Goal: Task Accomplishment & Management: Use online tool/utility

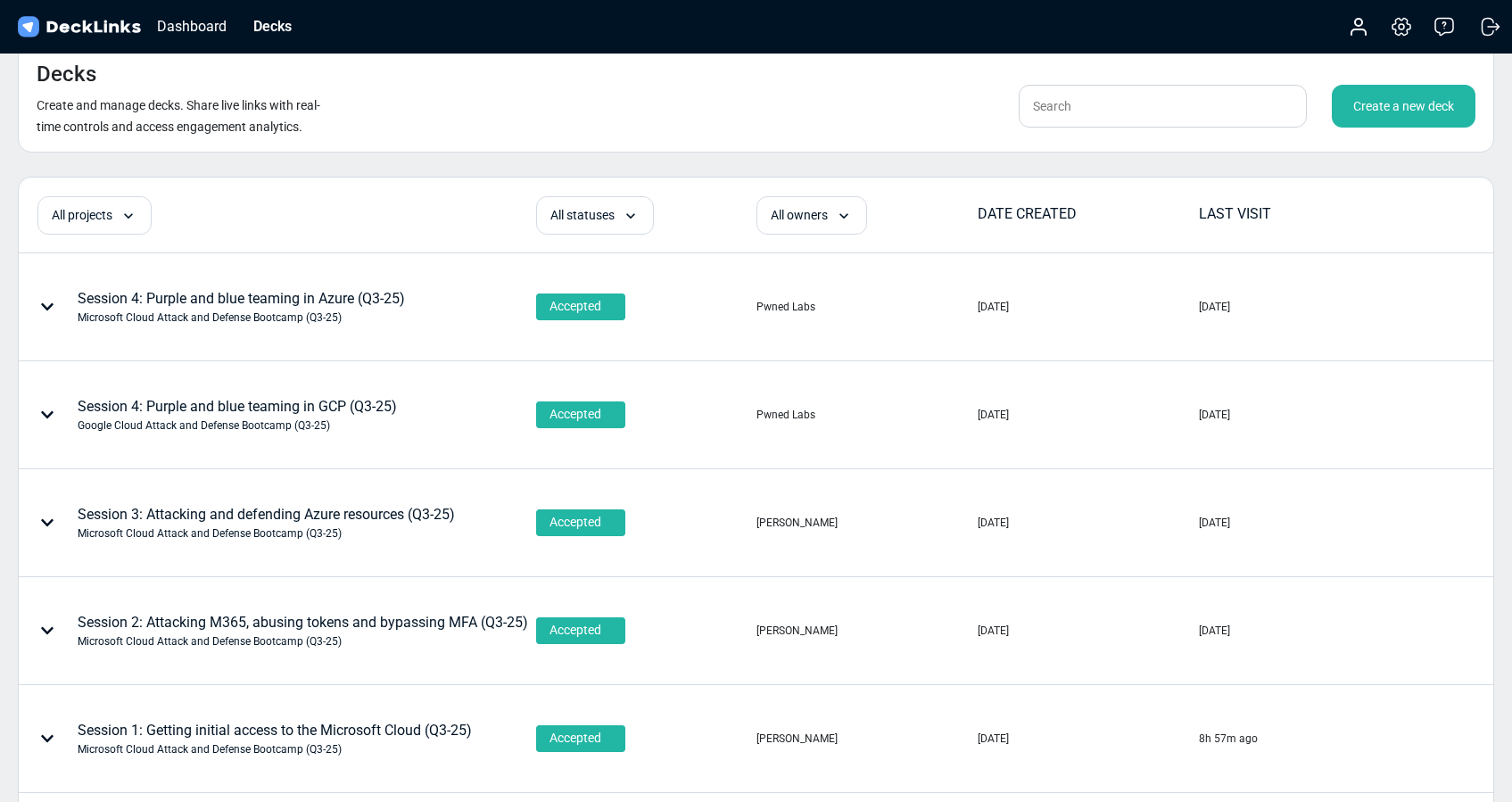
click at [1423, 109] on div "Create a new deck" at bounding box center [1404, 105] width 144 height 43
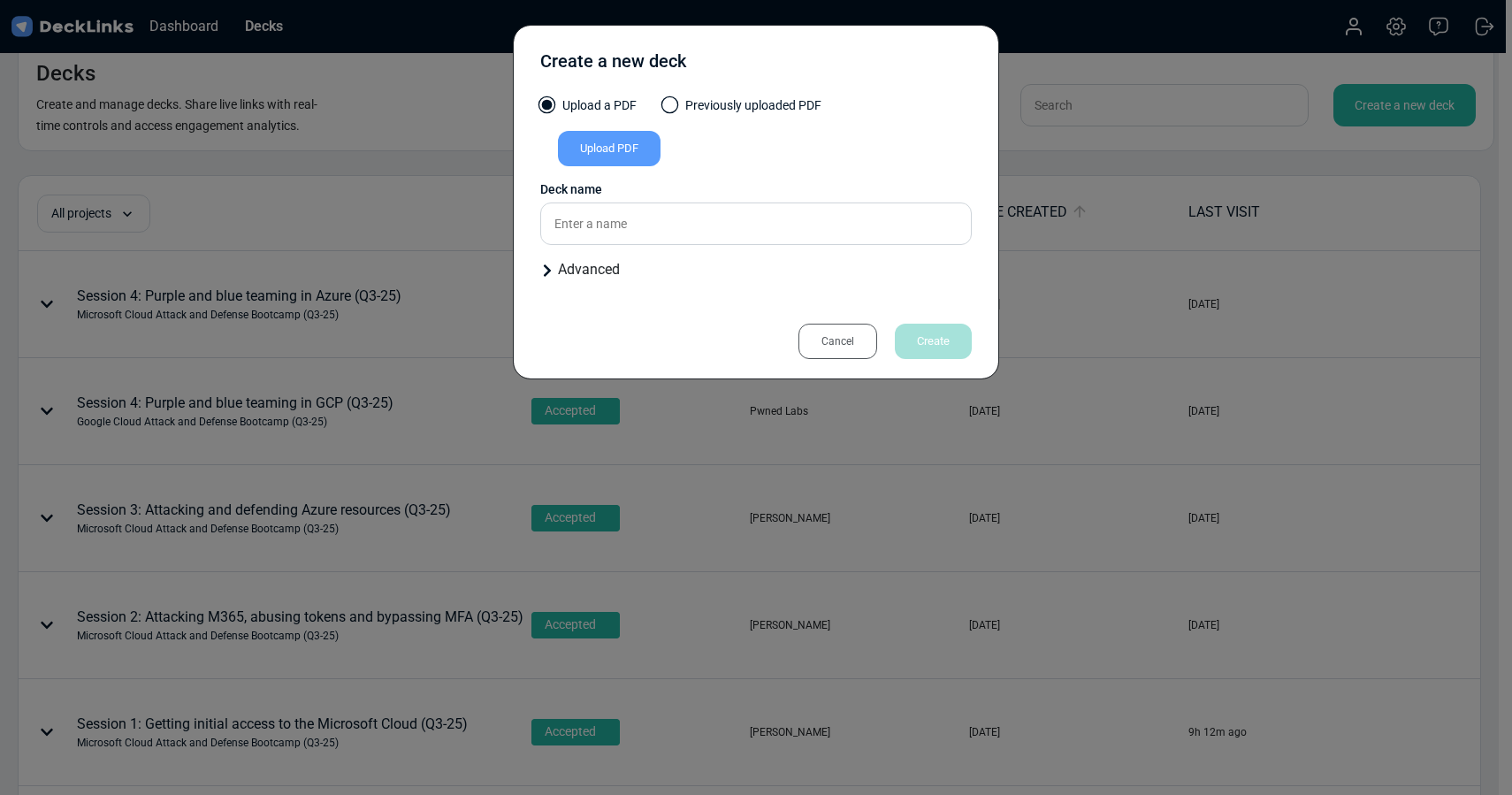
click at [564, 143] on div "Upload PDF" at bounding box center [609, 148] width 103 height 35
click at [0, 0] on input "Upload PDF" at bounding box center [0, 0] width 0 height 0
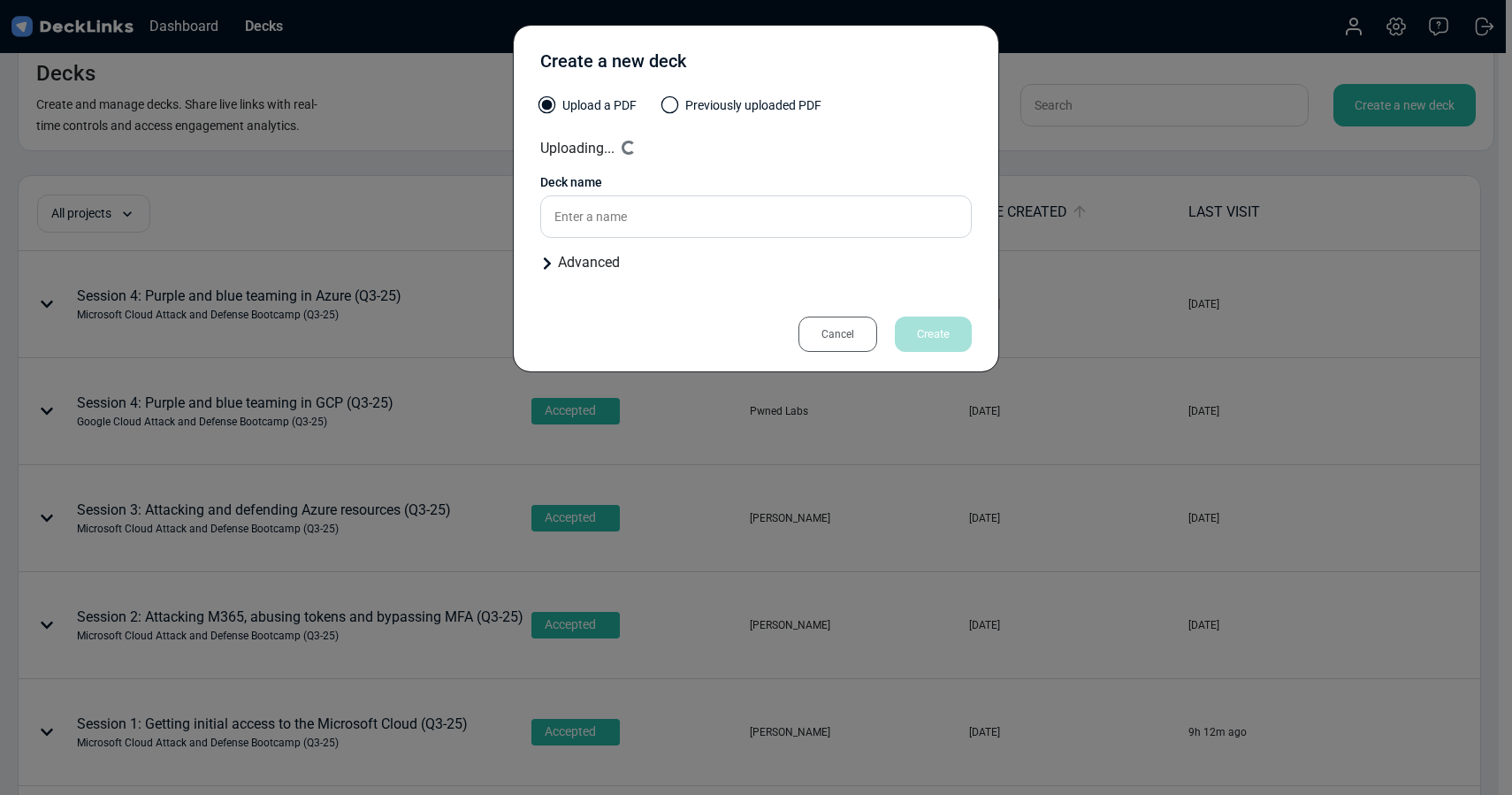
click at [573, 268] on div "Advanced" at bounding box center [756, 262] width 431 height 21
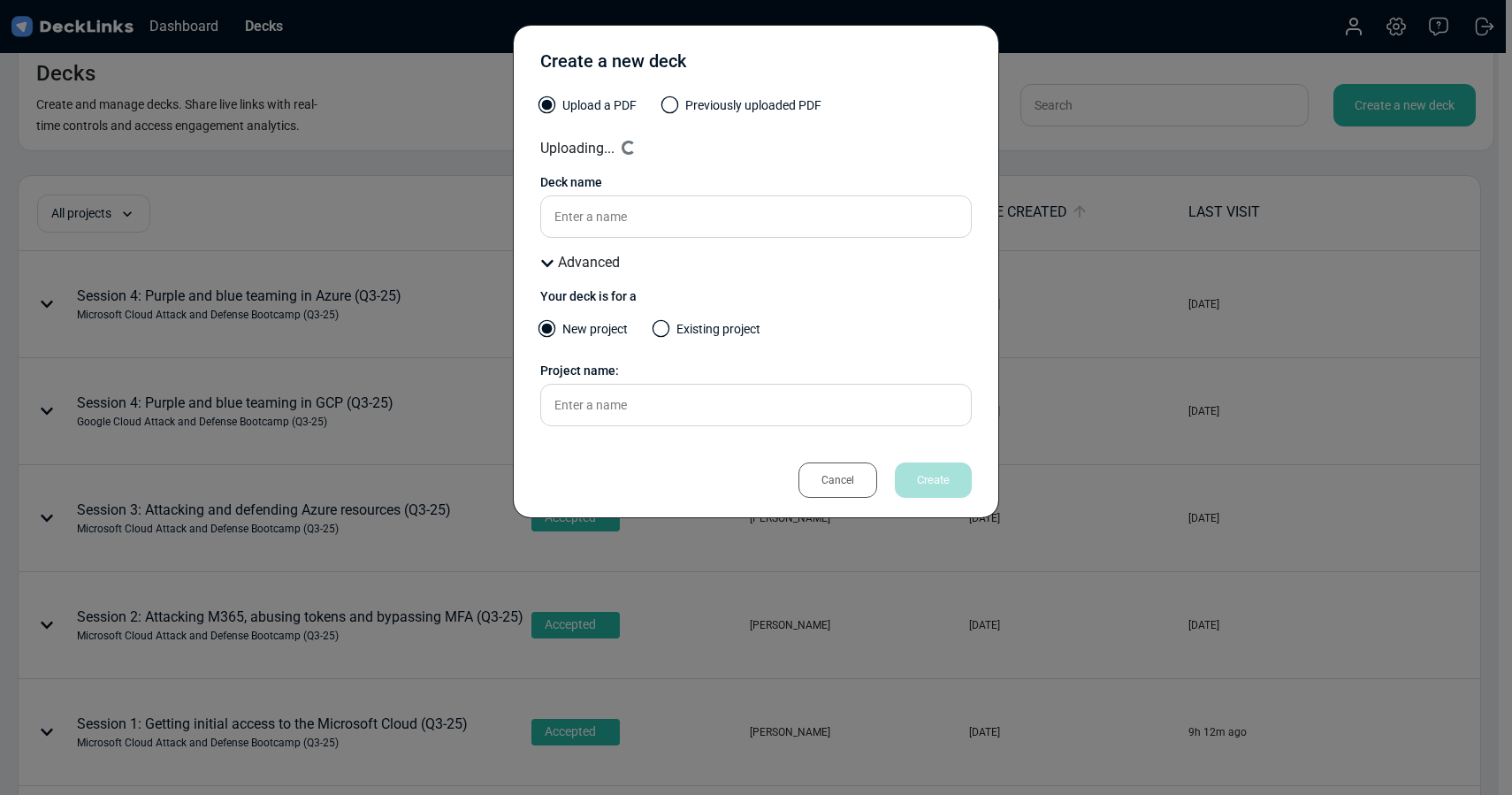
click at [658, 331] on span at bounding box center [661, 329] width 18 height 18
click at [0, 0] on input "Existing project" at bounding box center [0, 0] width 0 height 0
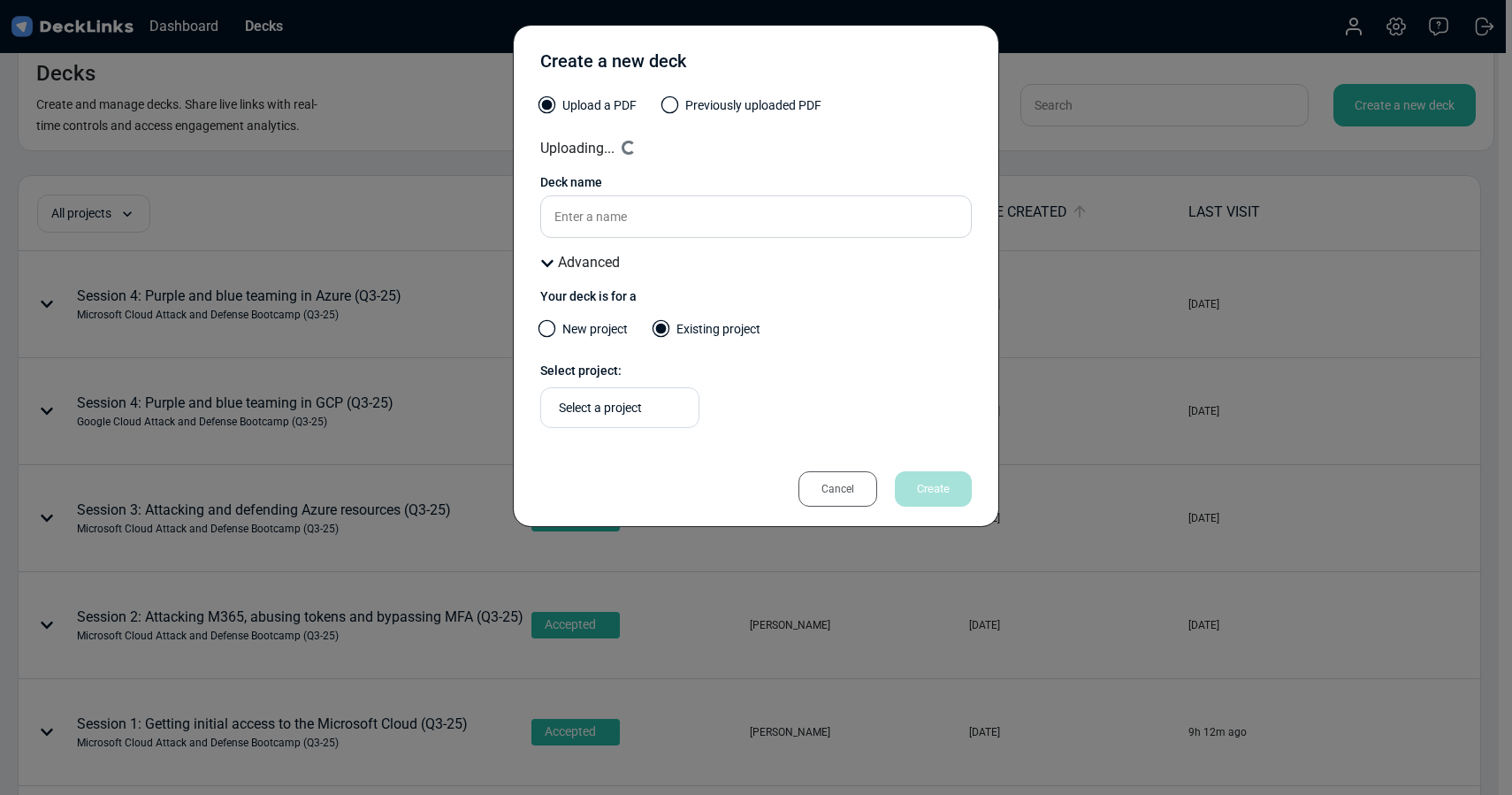
click at [648, 404] on div "Select a project" at bounding box center [624, 408] width 131 height 19
type input "a"
type input "q"
type input "Amazon Cloud Attack and"
click at [553, 330] on span at bounding box center [547, 329] width 18 height 18
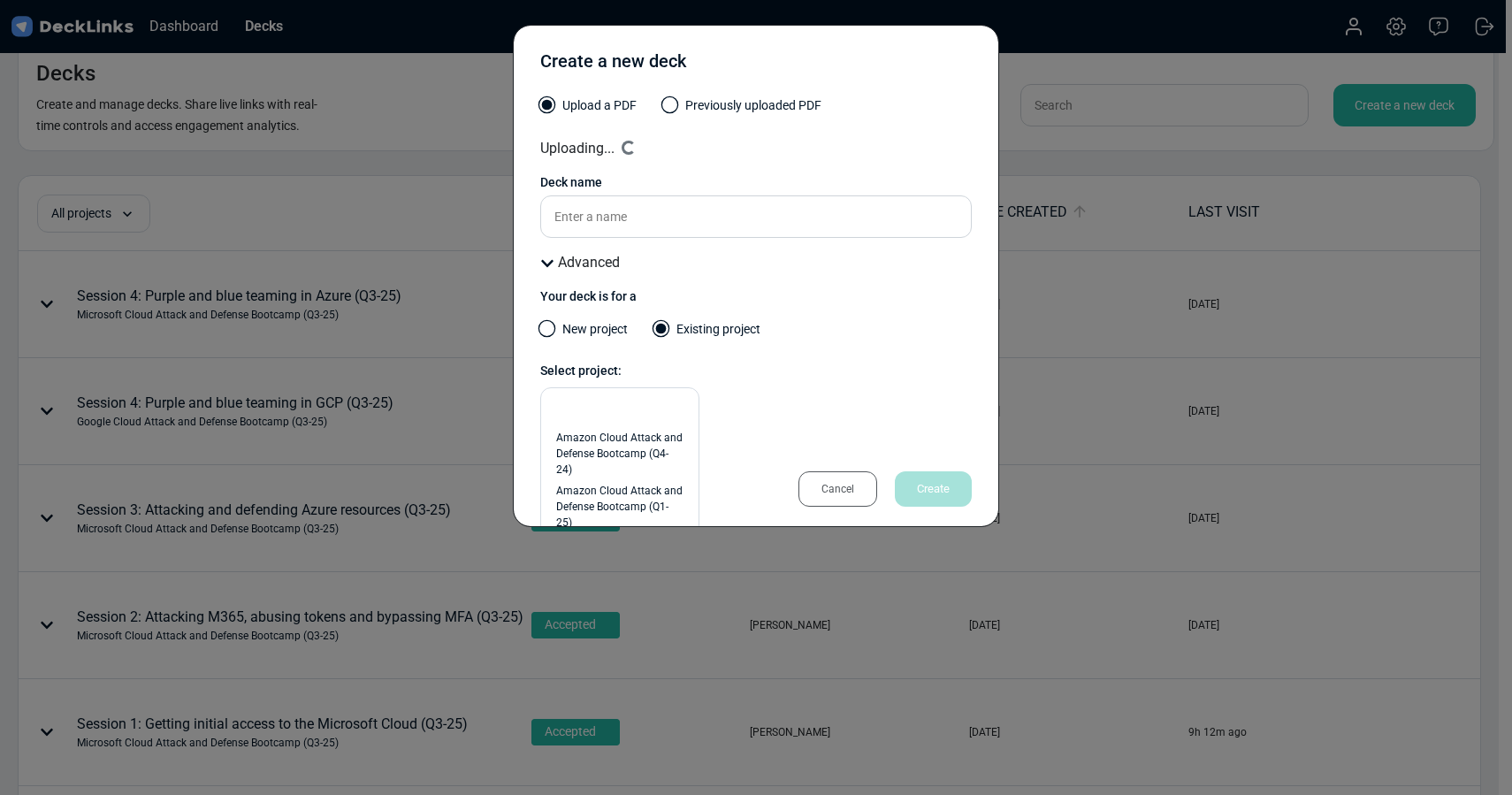
click at [0, 0] on input "New project" at bounding box center [0, 0] width 0 height 0
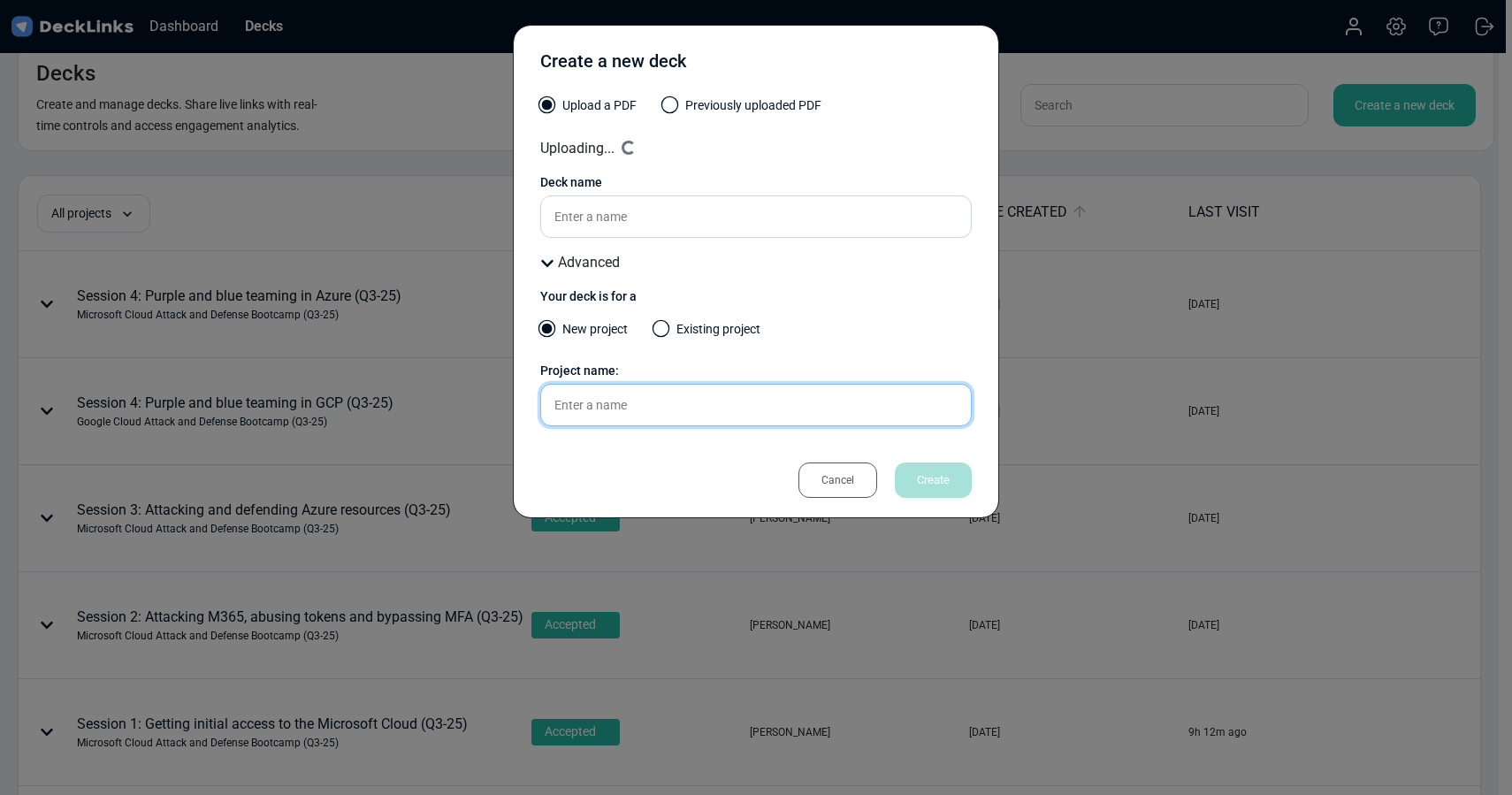
click at [582, 401] on input "text" at bounding box center [756, 405] width 431 height 43
type input "Session 1 - Amazon Cloud Attack and Defense Bootcamp"
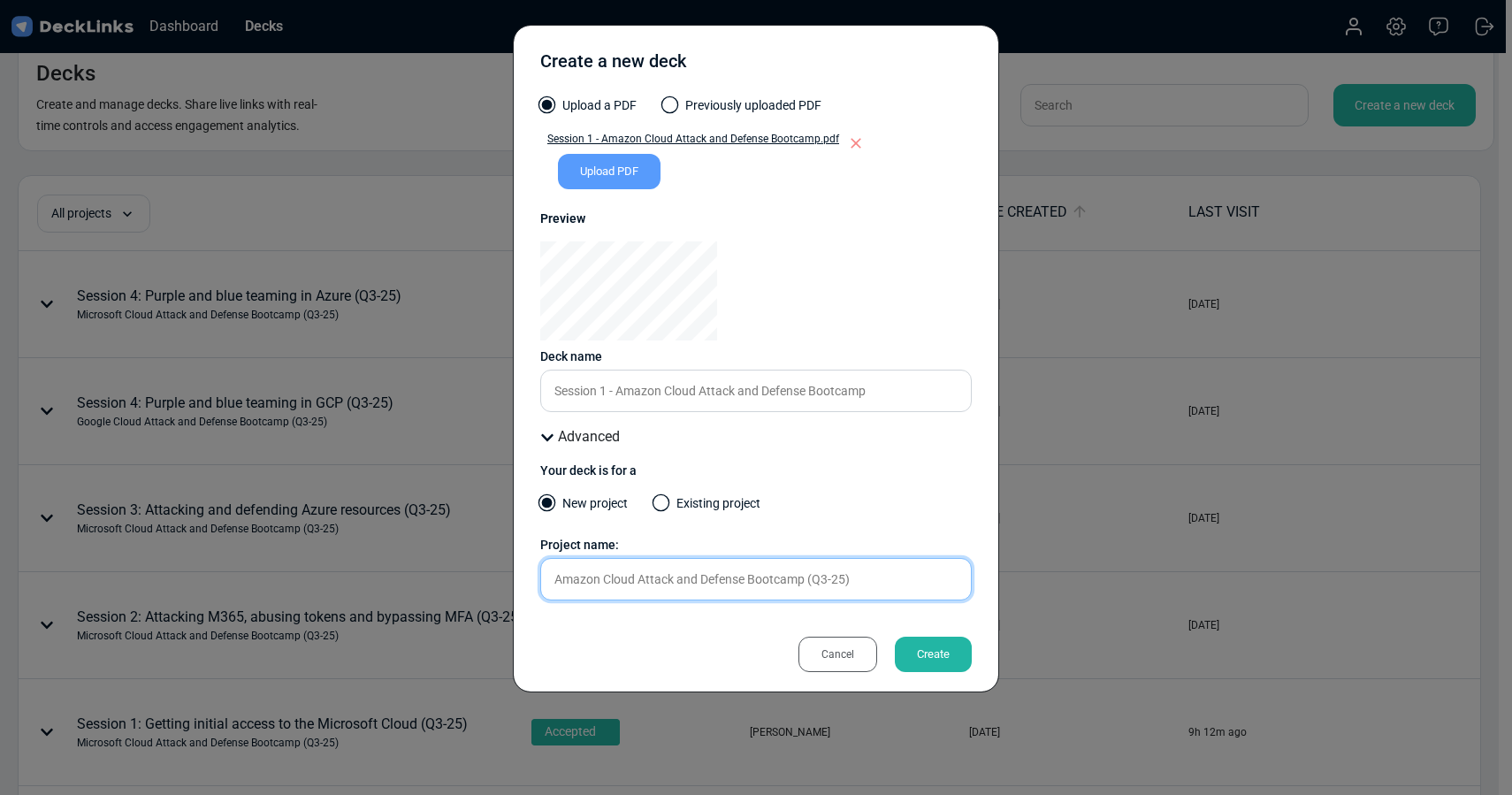
type input "Amazon Cloud Attack and Defense Bootcamp (Q3-25)"
click at [926, 653] on div "Create" at bounding box center [933, 653] width 77 height 35
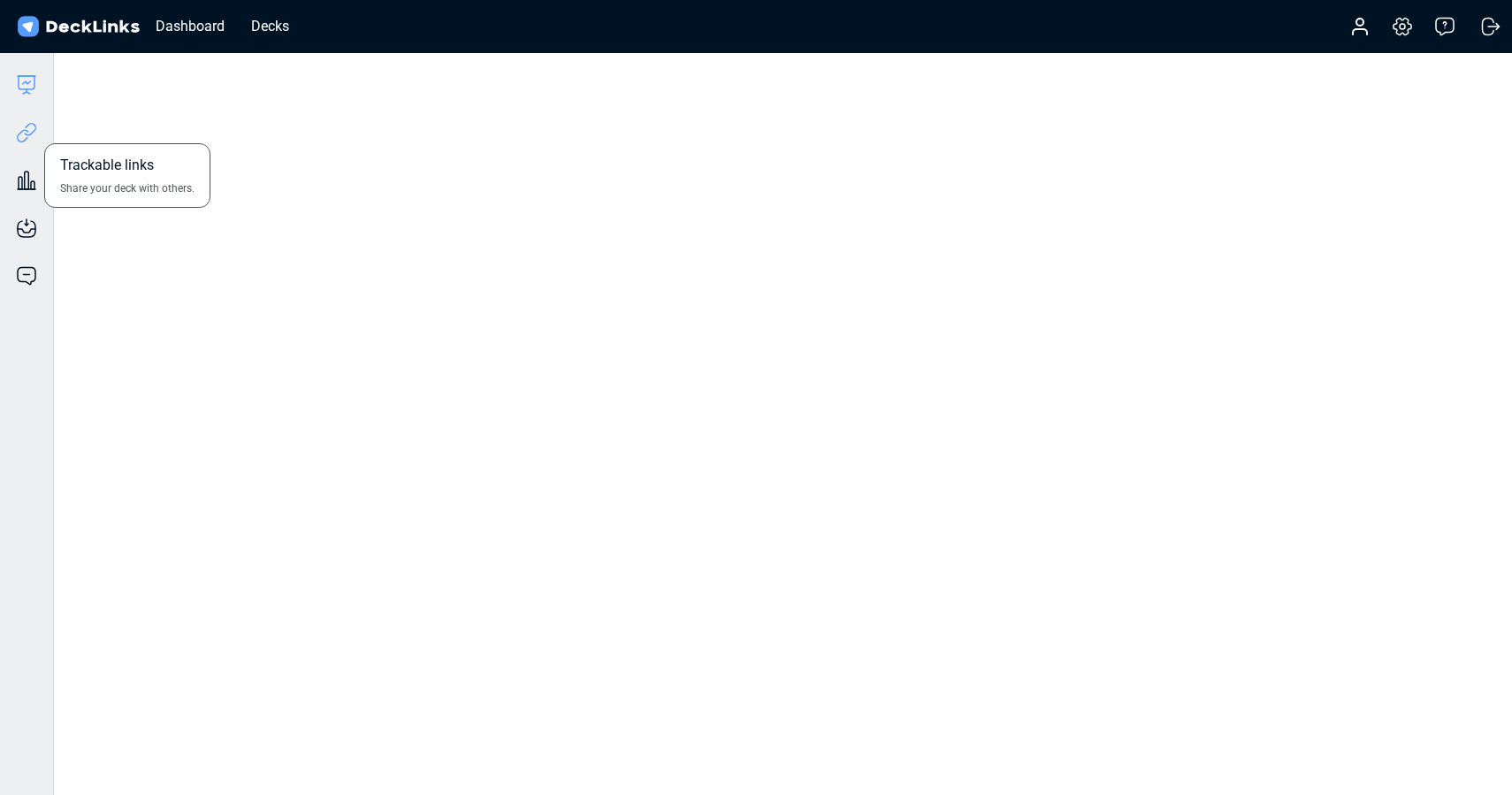
click at [27, 129] on icon at bounding box center [27, 132] width 21 height 21
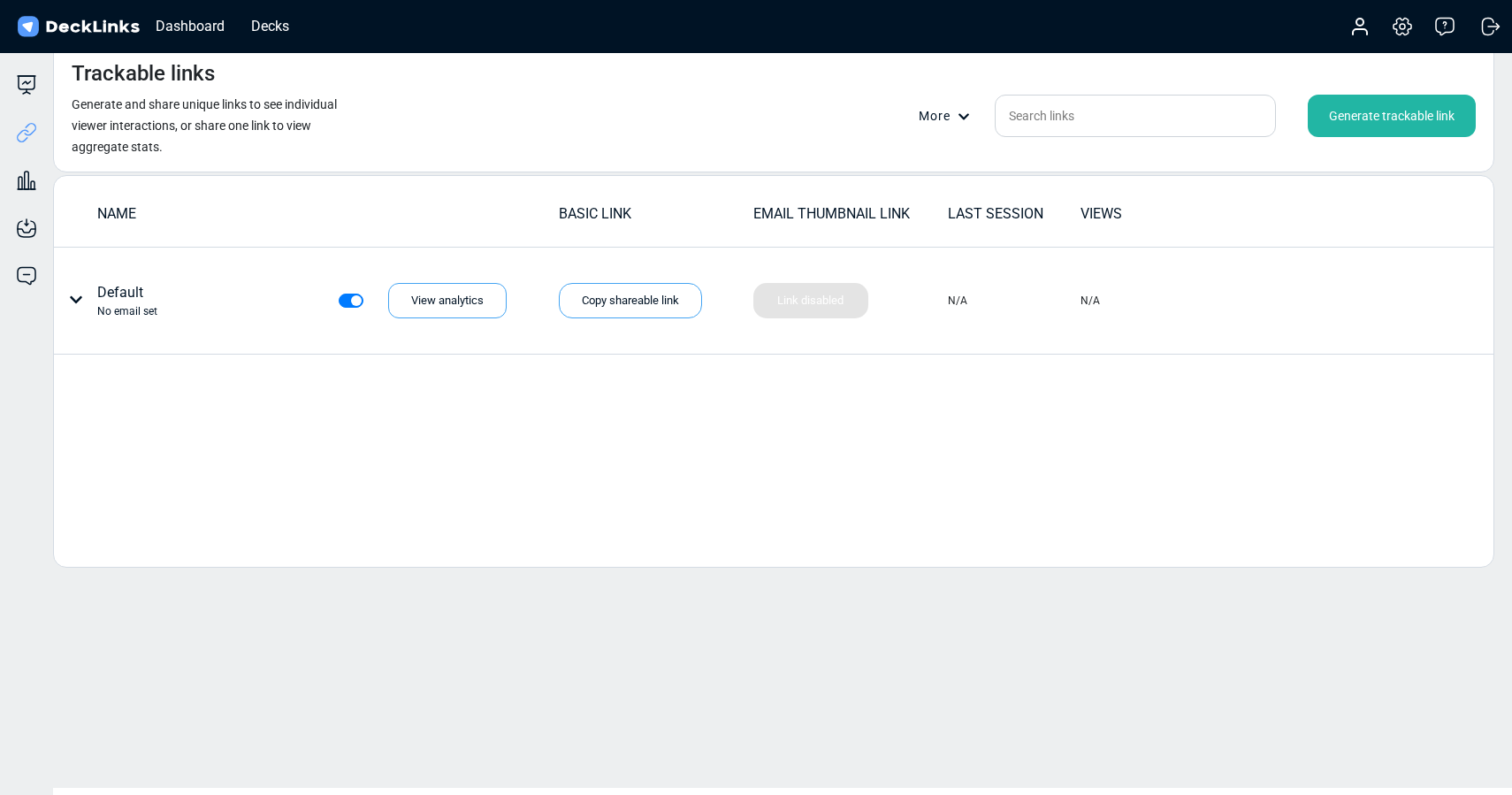
click at [459, 121] on div "Trackable links Generate and share unique links to see individual viewer intera…" at bounding box center [774, 107] width 1442 height 130
click at [31, 83] on icon at bounding box center [27, 85] width 21 height 21
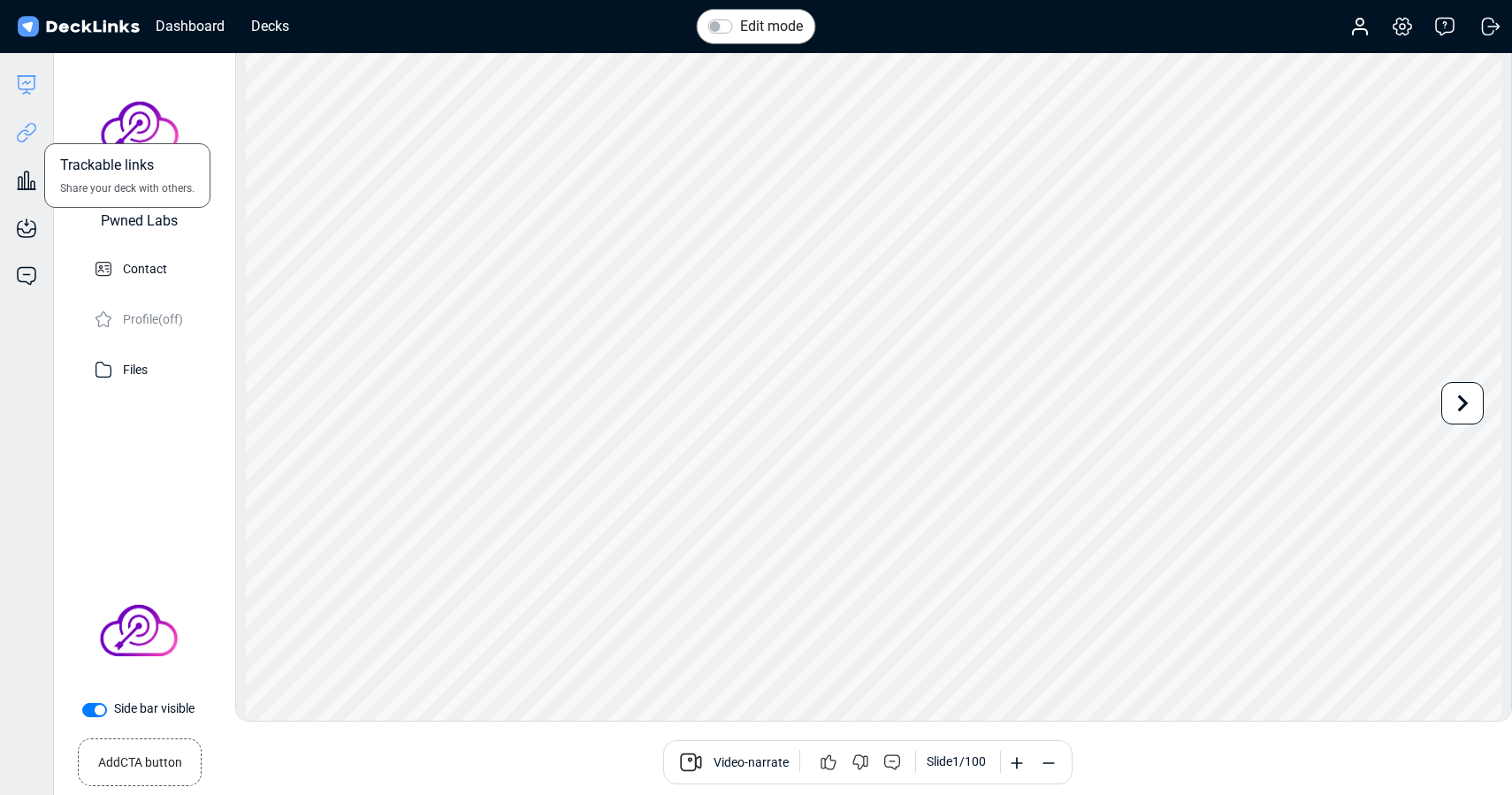
click at [29, 132] on icon at bounding box center [27, 132] width 21 height 21
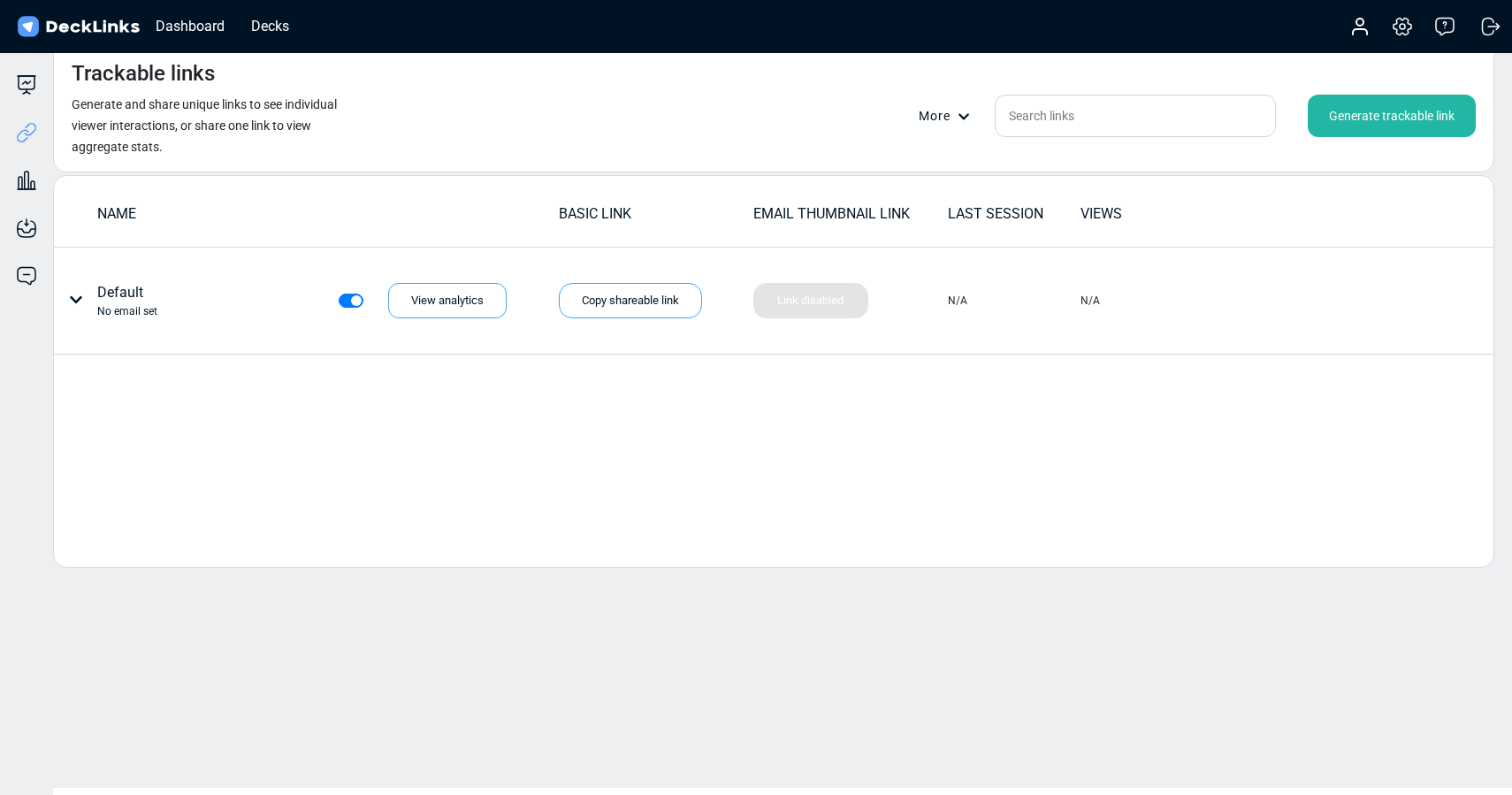
click at [179, 415] on div "NAME BASIC LINK EMAIL THUMBNAIL LINK LAST SESSION VIEWS Default No email set Vi…" at bounding box center [774, 370] width 1442 height 392
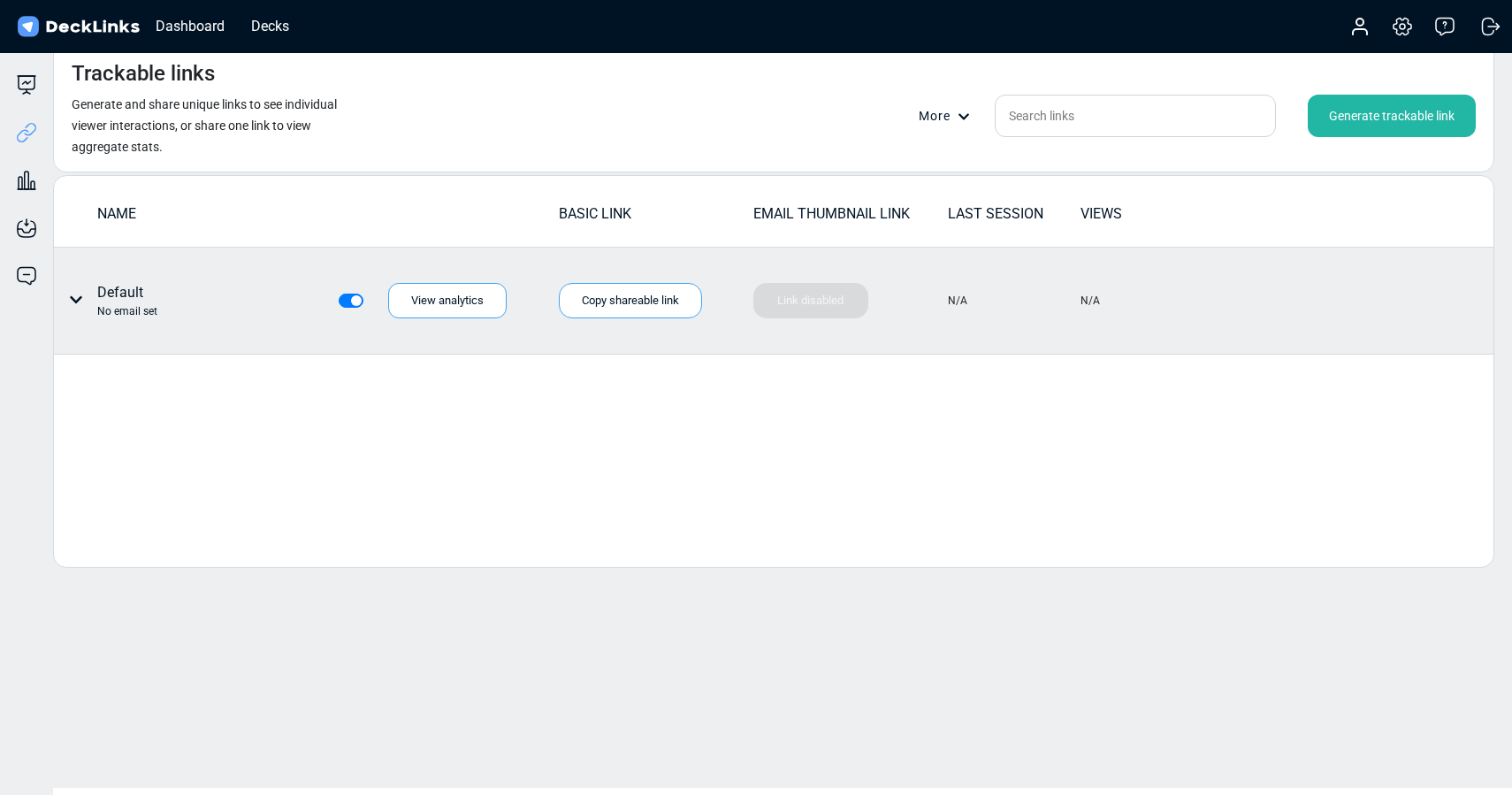
click at [73, 296] on icon at bounding box center [76, 299] width 14 height 14
click at [605, 293] on div "Copy shareable link" at bounding box center [630, 300] width 143 height 35
click at [123, 369] on div "Individual link settings" at bounding box center [142, 372] width 160 height 35
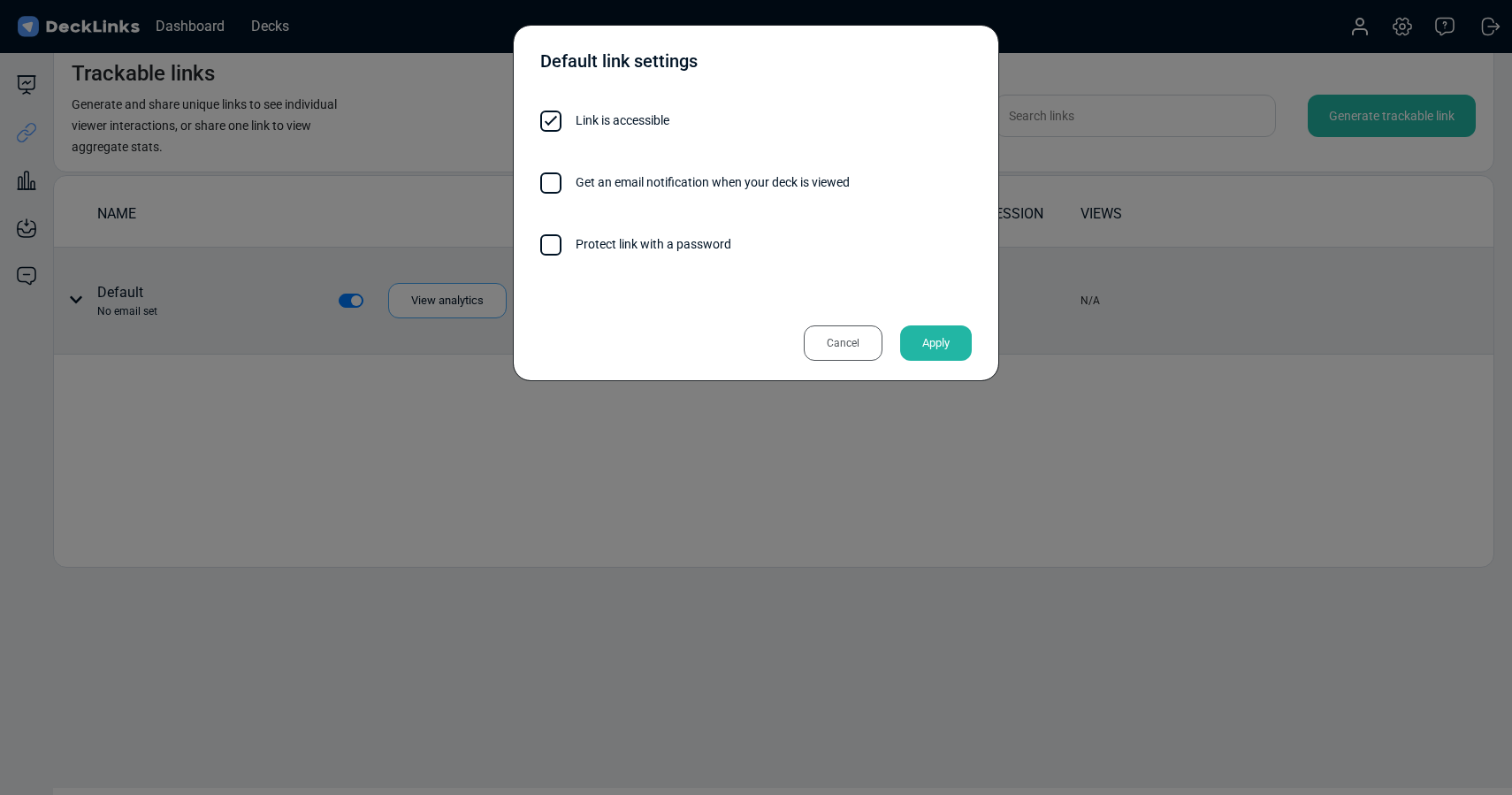
click at [624, 245] on label "Protect link with a password" at bounding box center [756, 244] width 431 height 19
click at [731, 236] on input "Protect link with a password" at bounding box center [731, 236] width 0 height 0
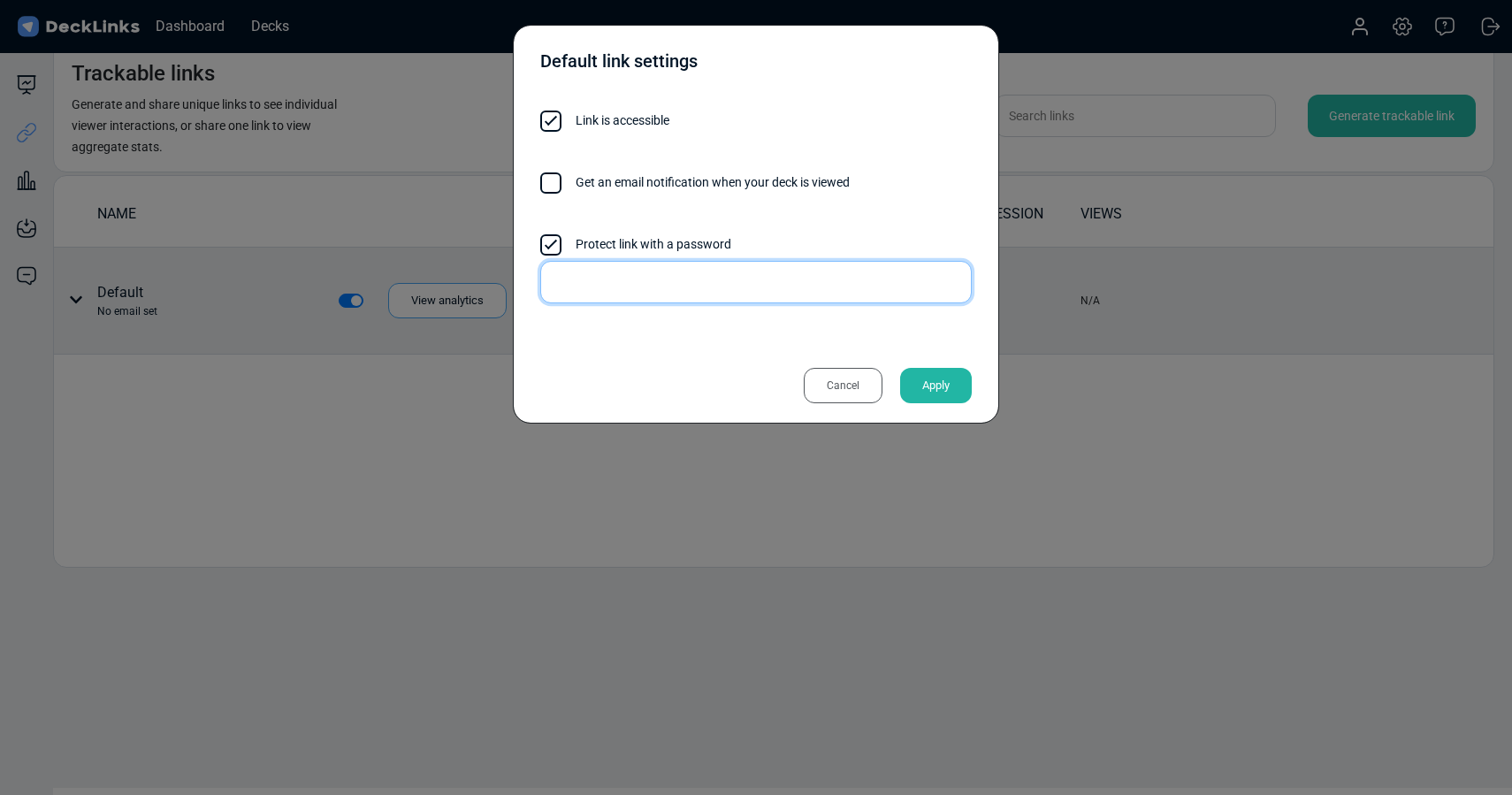
click at [658, 281] on input "text" at bounding box center [756, 282] width 431 height 43
click at [510, 274] on div "Default link settings Link is accessible Get an email notification when your de…" at bounding box center [756, 397] width 1512 height 795
type input "5TW$Xg"
click at [816, 49] on div "Default link settings" at bounding box center [756, 66] width 431 height 45
click at [942, 384] on div "Apply" at bounding box center [936, 385] width 71 height 35
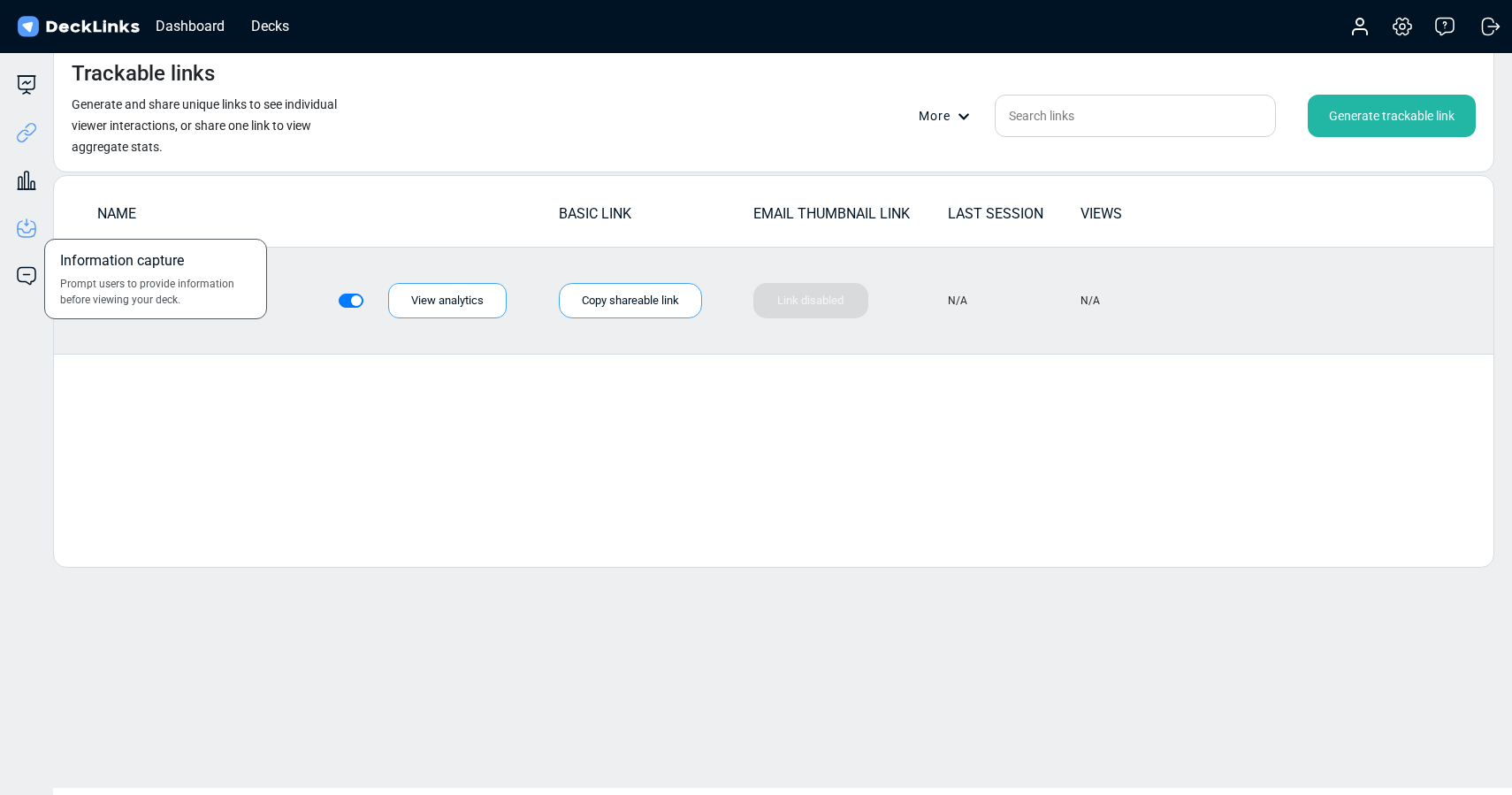
click at [27, 224] on icon at bounding box center [28, 222] width 2 height 7
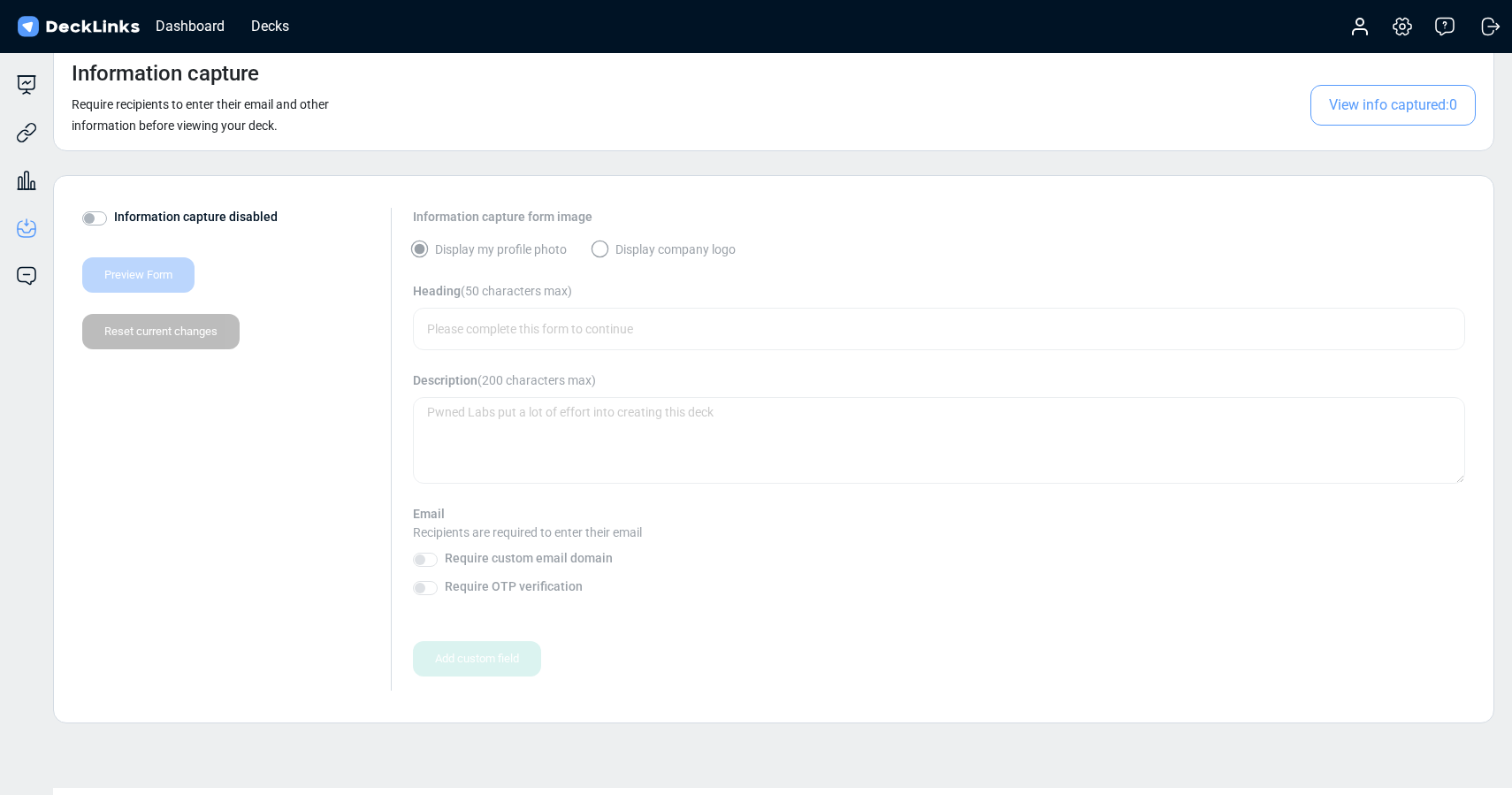
click at [114, 219] on label "Information capture disabled" at bounding box center [196, 218] width 163 height 19
click at [96, 219] on input "Information capture disabled" at bounding box center [89, 217] width 14 height 18
checkbox input "true"
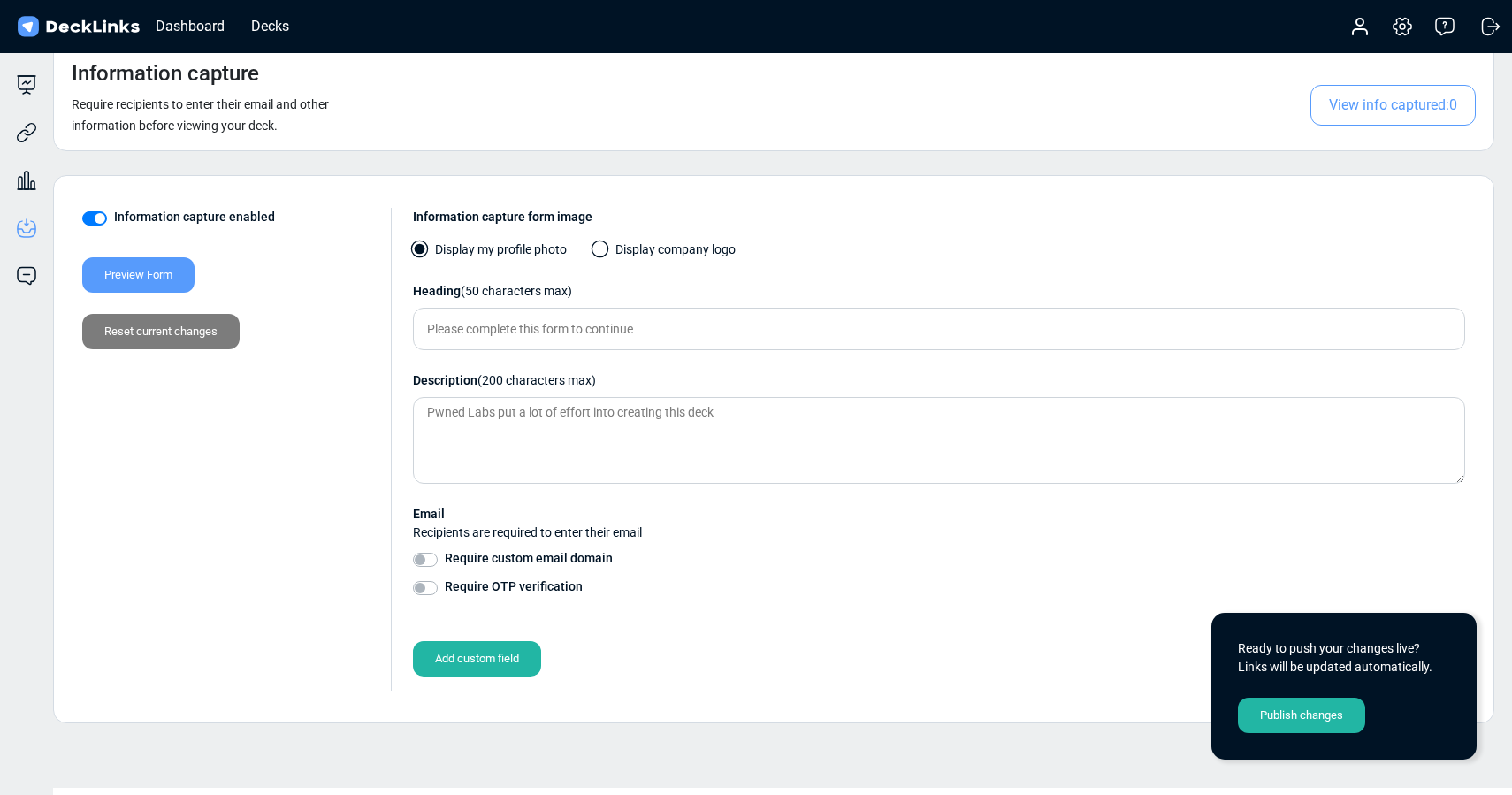
click at [597, 248] on span at bounding box center [600, 249] width 18 height 18
click at [0, 0] on input "Display company logo" at bounding box center [0, 0] width 0 height 0
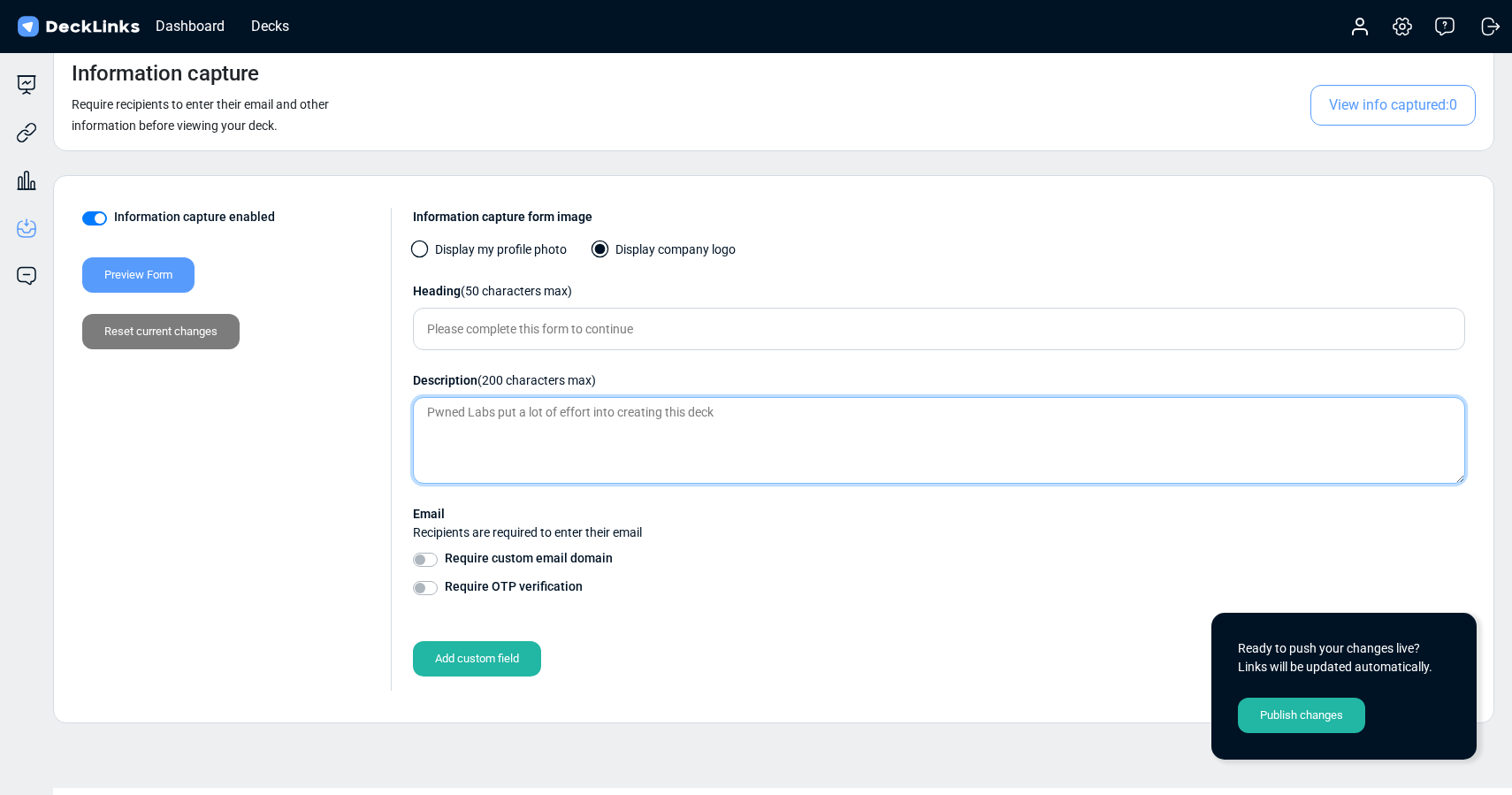
click at [549, 426] on textarea at bounding box center [939, 440] width 1052 height 86
paste textarea "Microsoft Cloud Attack and Defense Bootcamp - Session 4 Slides (Q3-25)"
click at [434, 419] on textarea "Microsoft Cloud Attack and Defense Bootcamp - Session 4 Slides (Q3-25)" at bounding box center [939, 440] width 1052 height 86
click at [742, 414] on textarea "Amazon Cloud Attack and Defense Bootcamp - Session 4 Slides (Q3-25)" at bounding box center [939, 440] width 1052 height 86
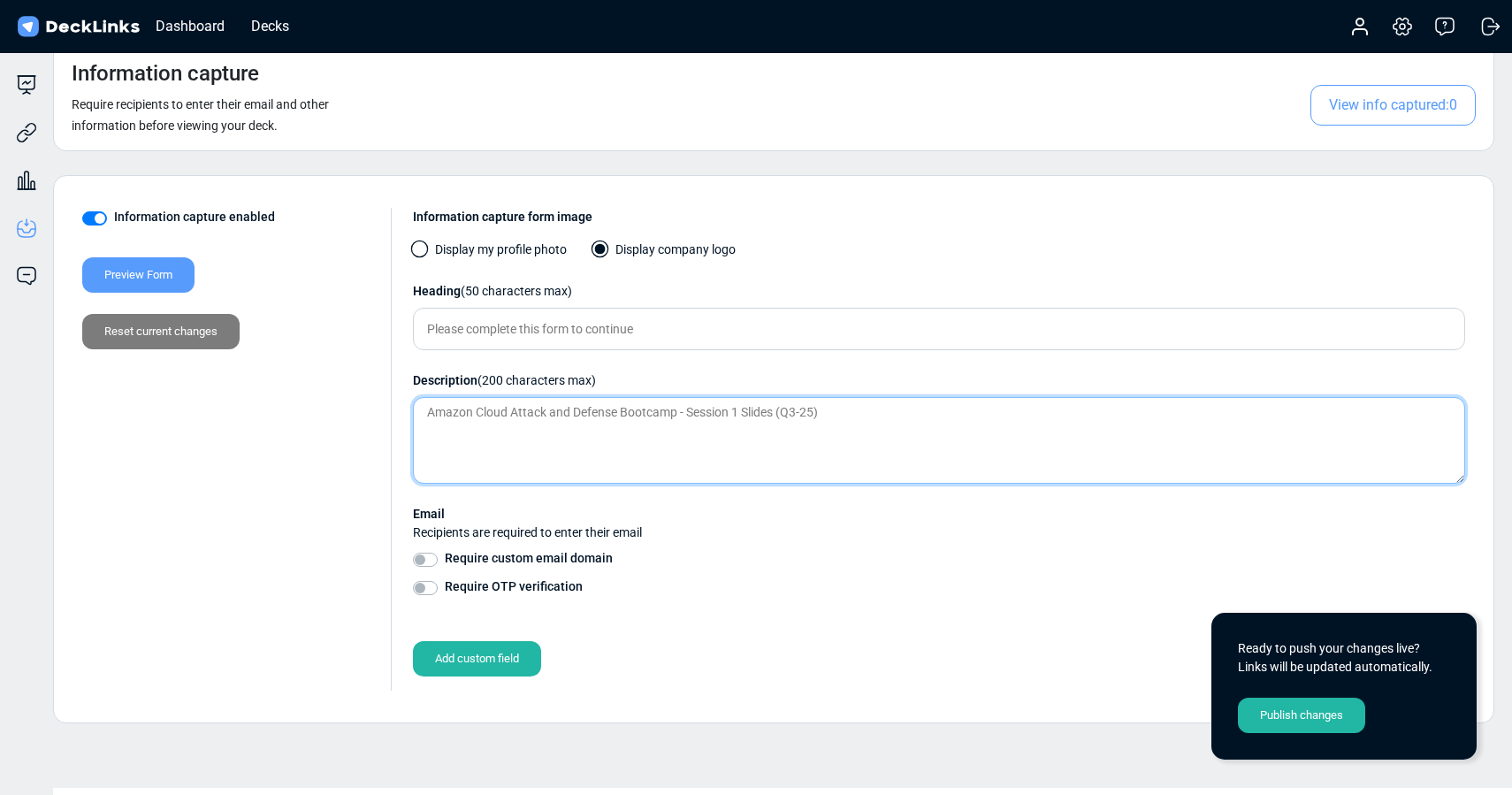
type textarea "Amazon Cloud Attack and Defense Bootcamp - Session 1 Slides (Q3-25)"
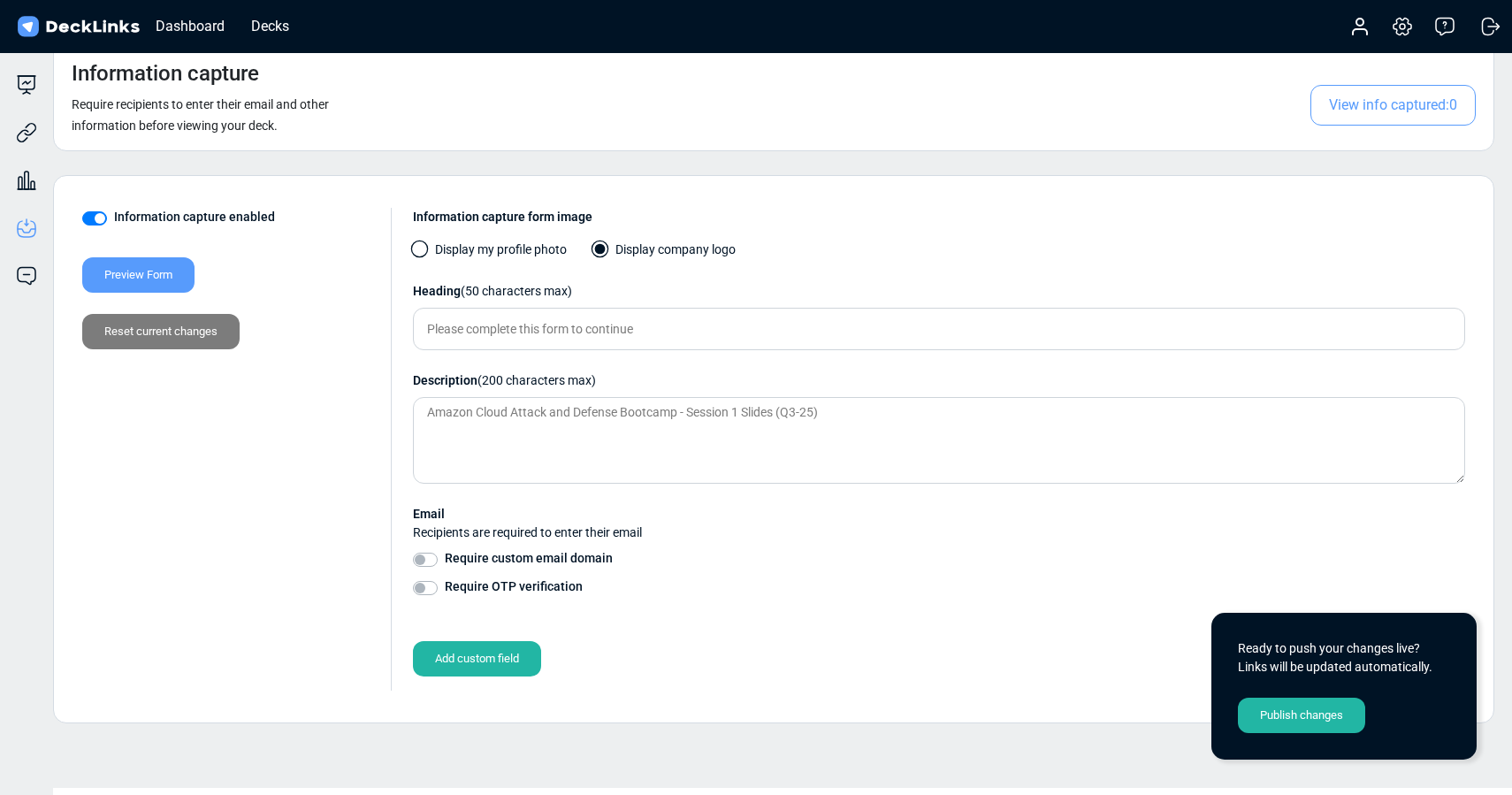
click at [1294, 709] on div "Publish changes" at bounding box center [1301, 715] width 127 height 35
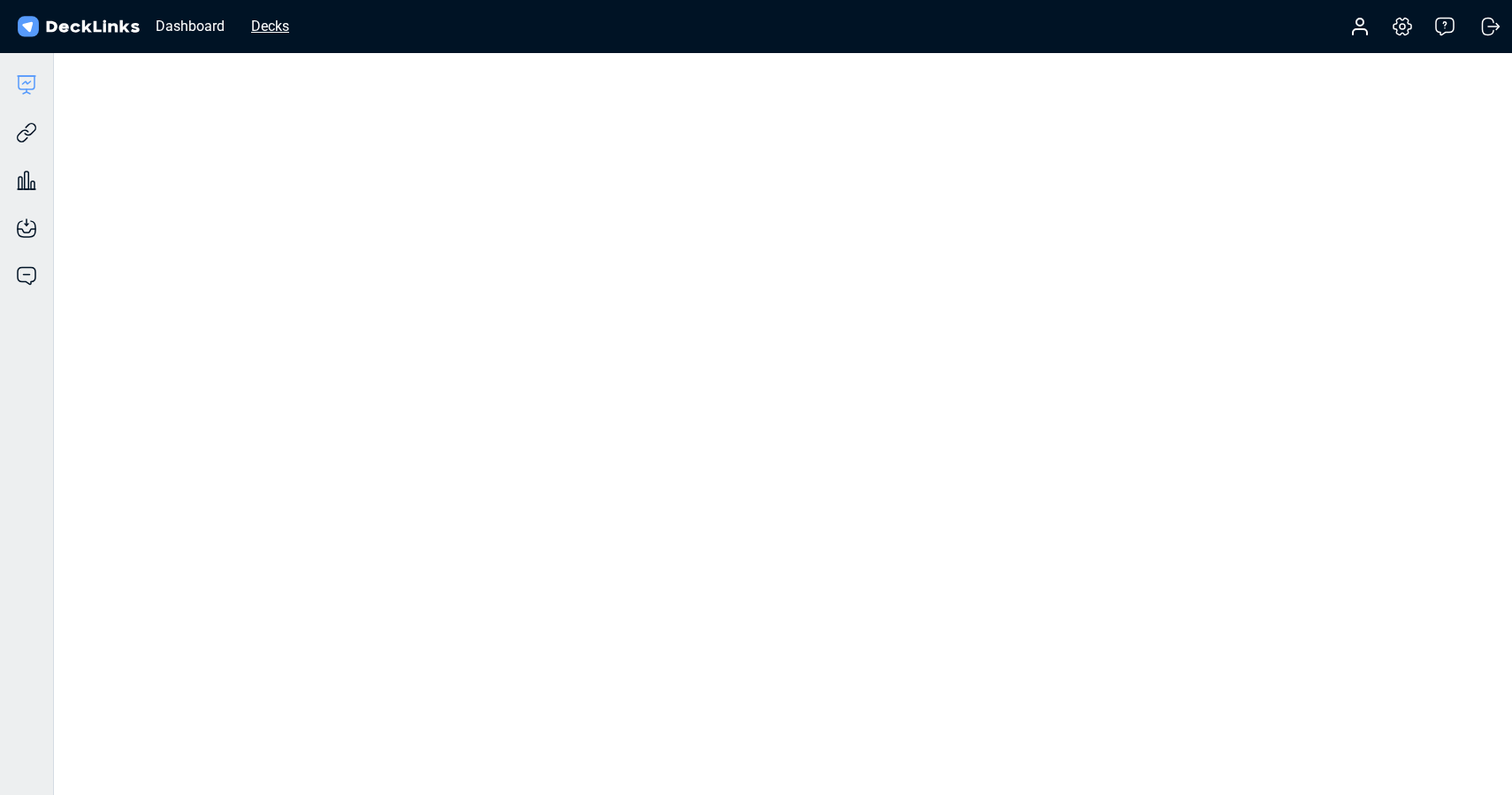
click at [265, 28] on div "Decks" at bounding box center [270, 26] width 56 height 22
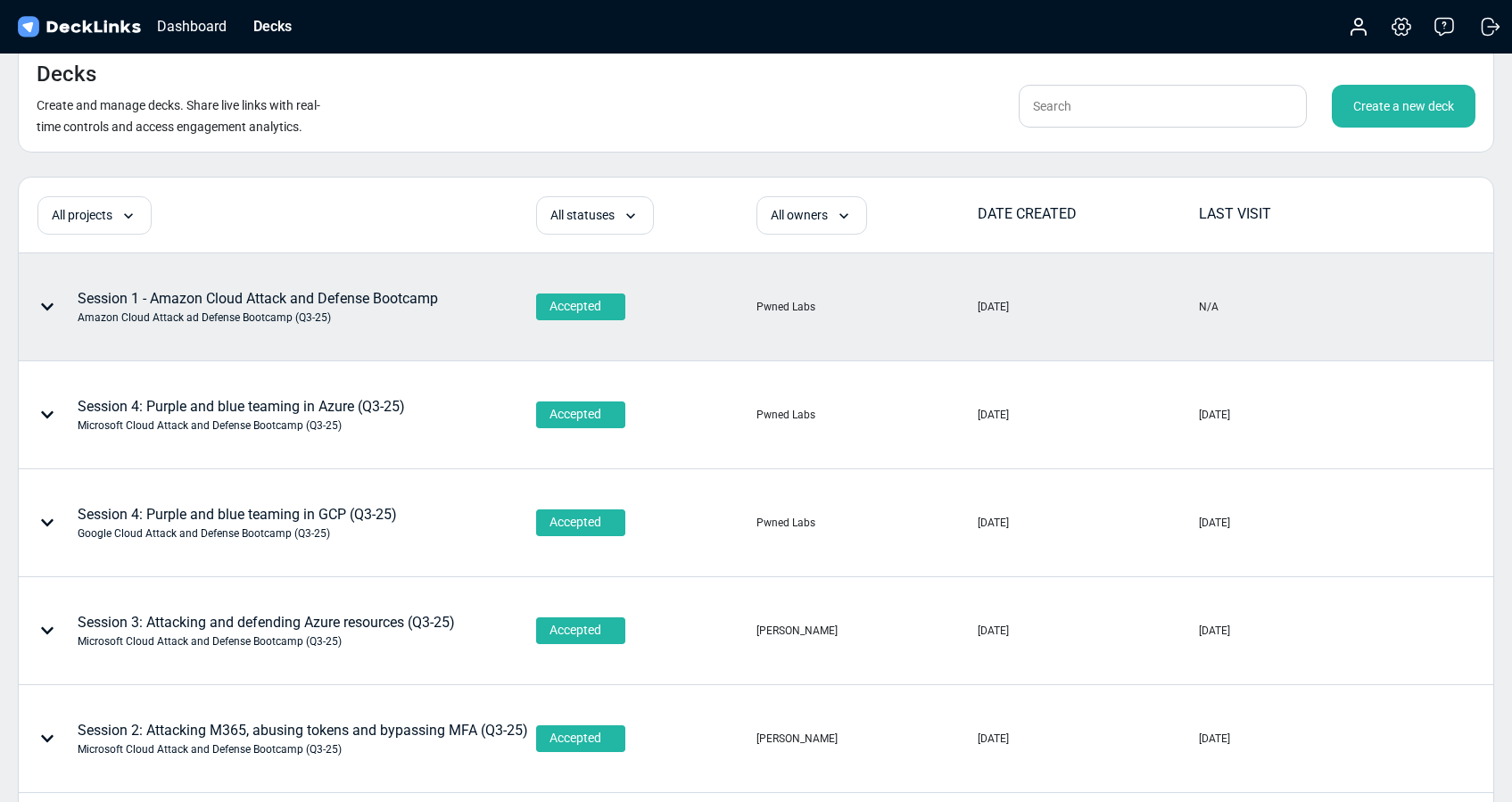
click at [49, 299] on div at bounding box center [51, 307] width 54 height 54
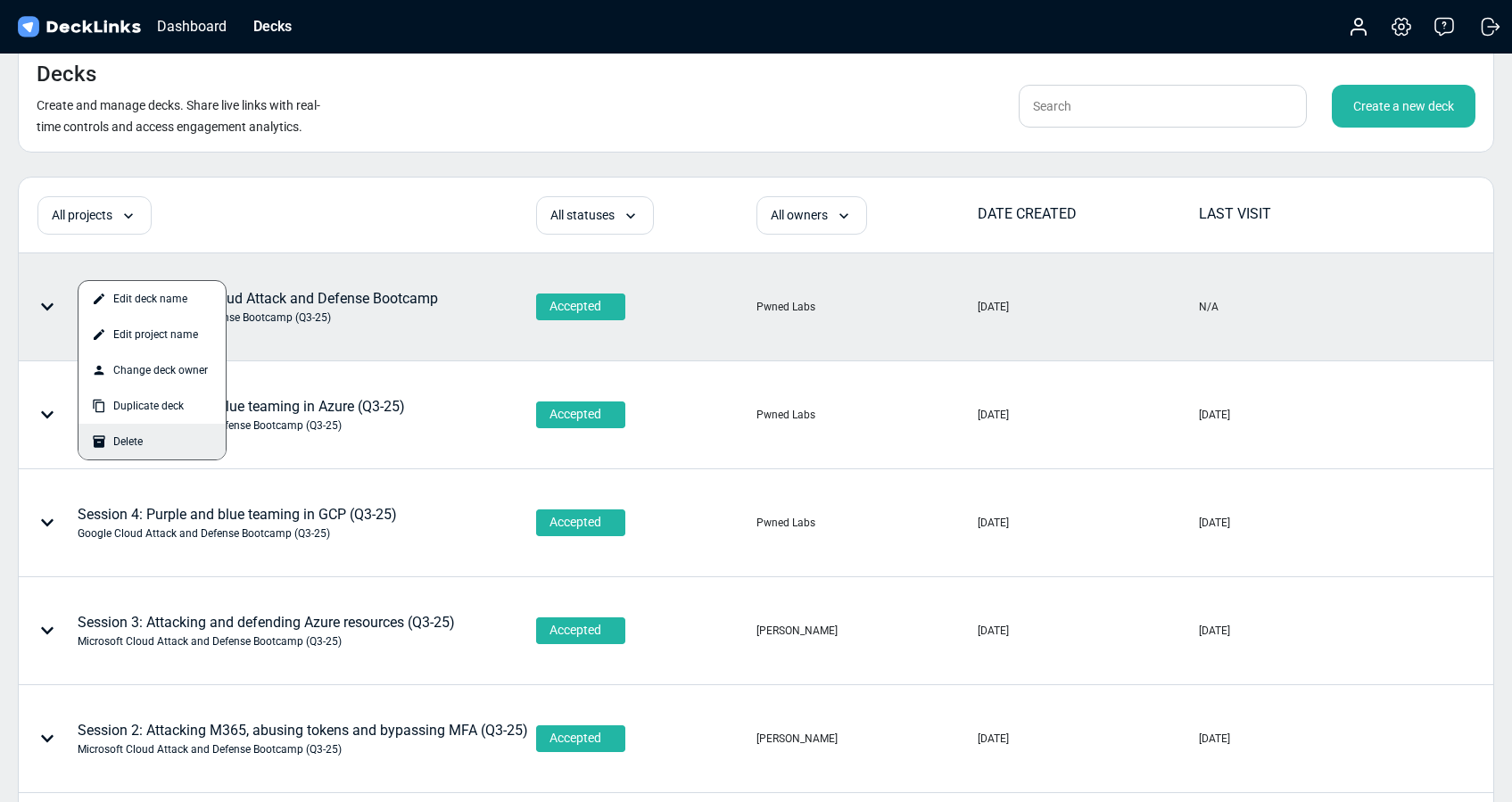
click at [150, 441] on div "Delete" at bounding box center [152, 441] width 148 height 35
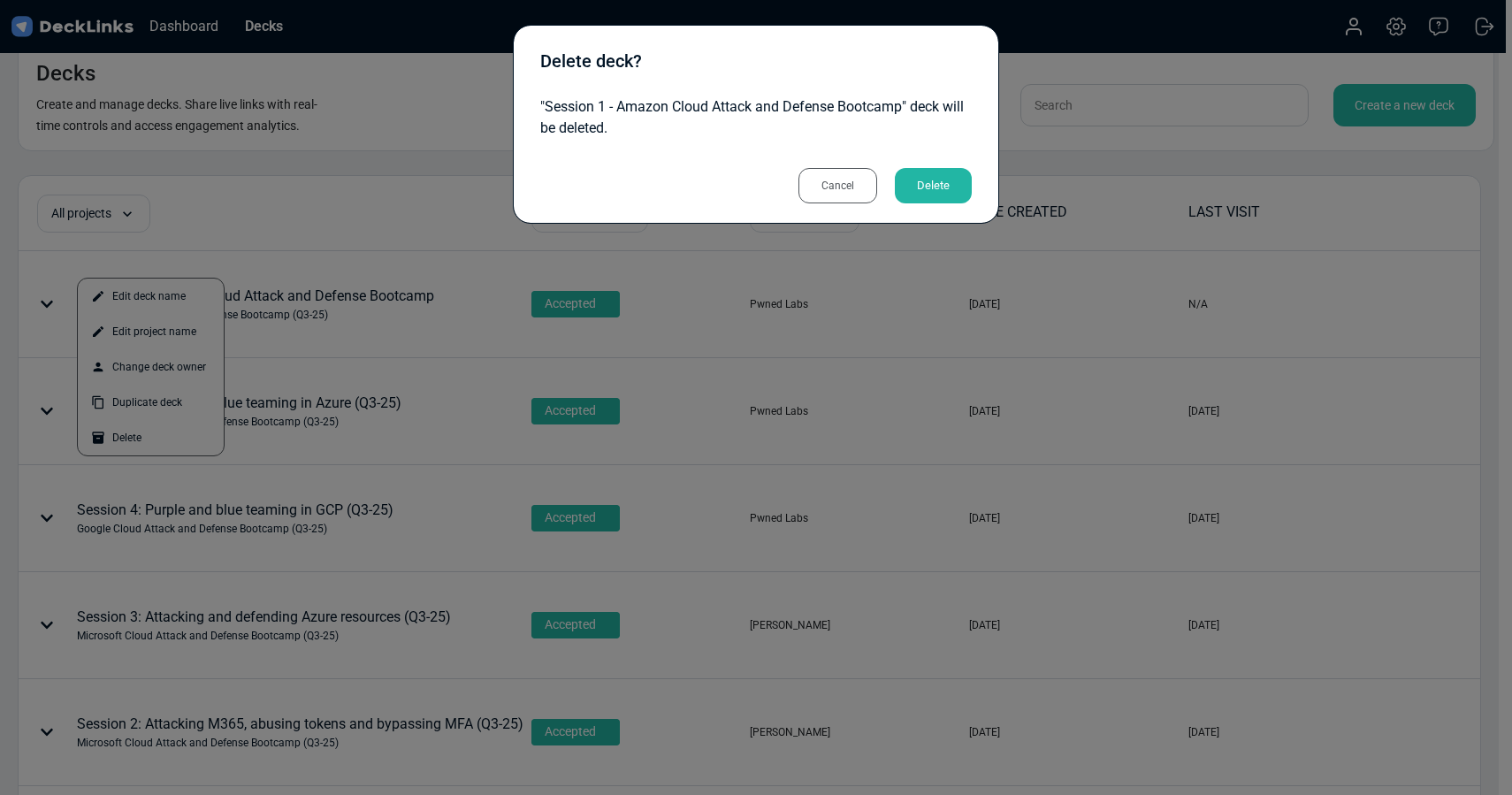
click at [934, 182] on div "Delete" at bounding box center [933, 185] width 77 height 35
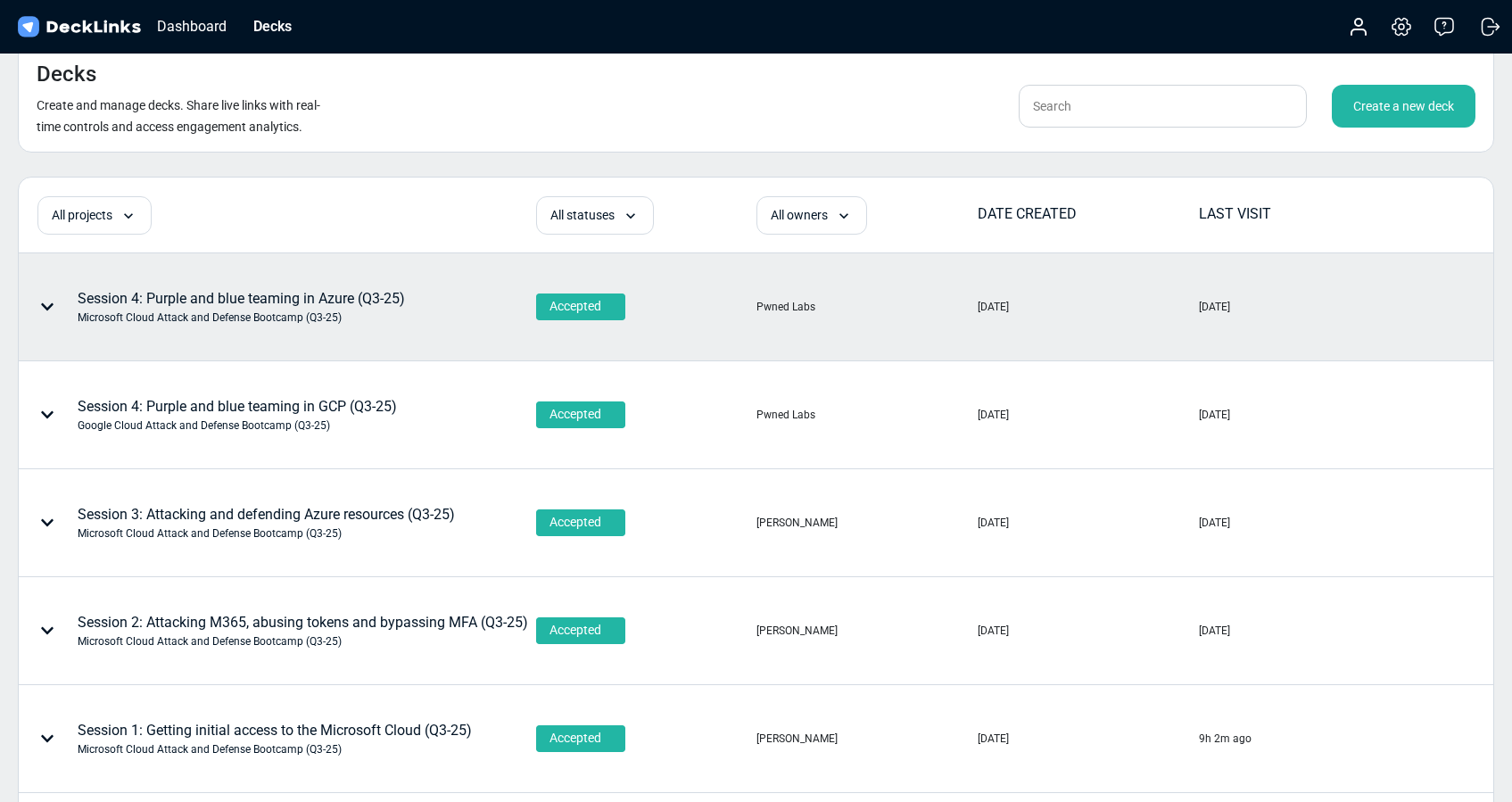
click at [261, 310] on div "Microsoft Cloud Attack and Defense Bootcamp (Q3-25)" at bounding box center [241, 317] width 328 height 16
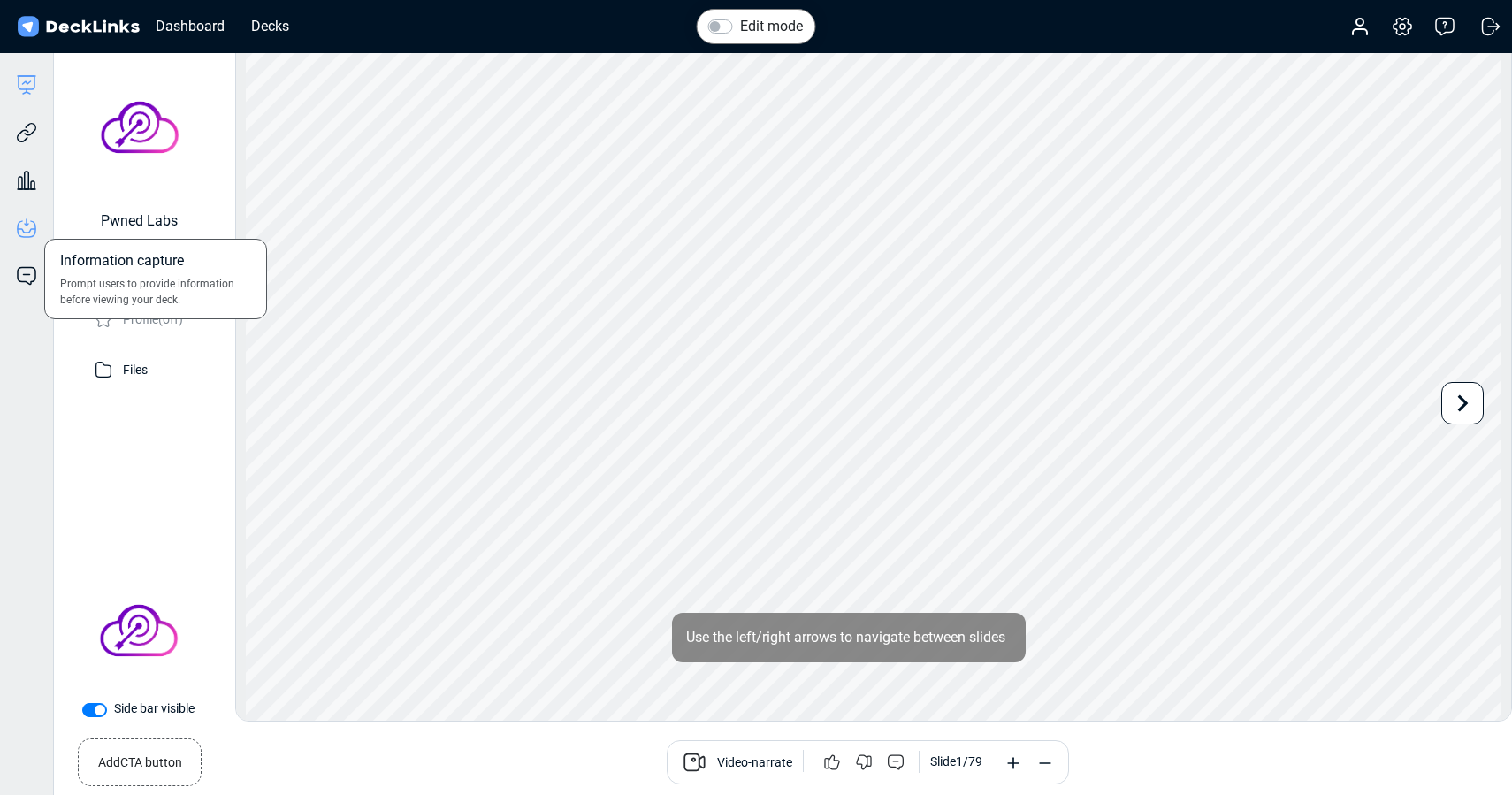
click at [34, 225] on icon at bounding box center [27, 228] width 21 height 21
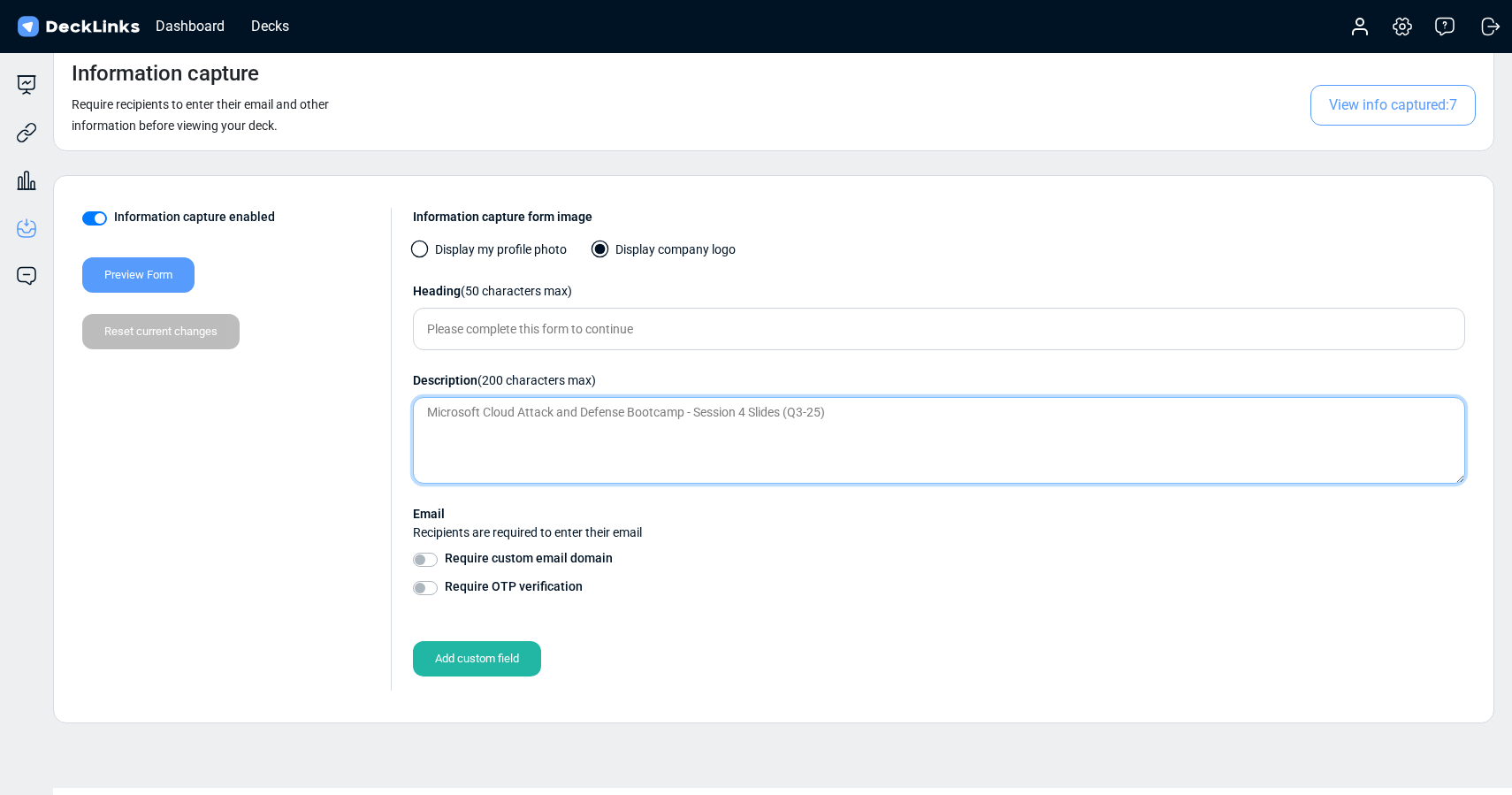
drag, startPoint x: 847, startPoint y: 415, endPoint x: 387, endPoint y: 402, distance: 460.2
click at [377, 399] on div "Information capture enabled Preview Form Reset current changes Information capt…" at bounding box center [774, 449] width 1383 height 483
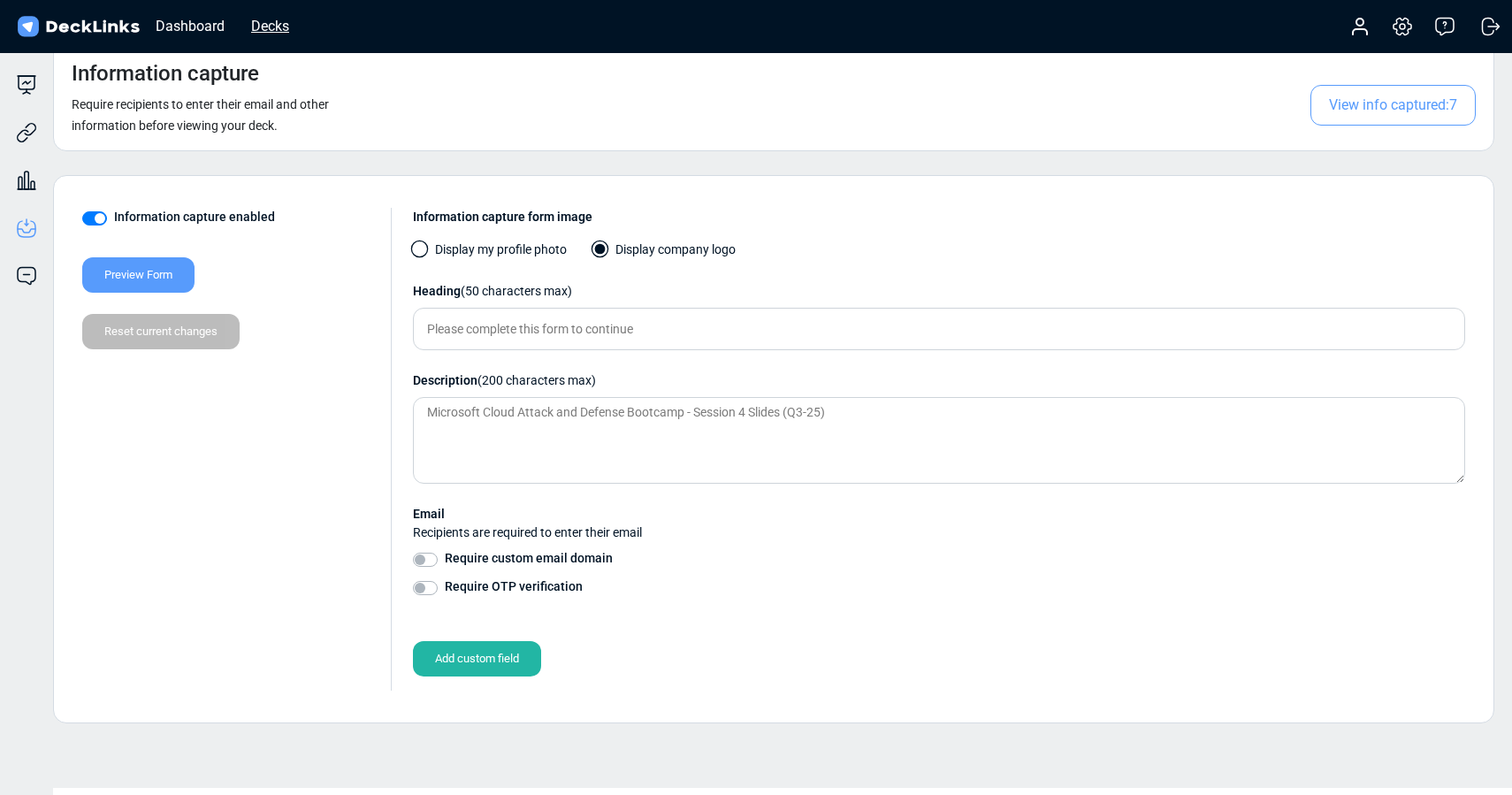
click at [266, 23] on div "Decks" at bounding box center [270, 26] width 56 height 22
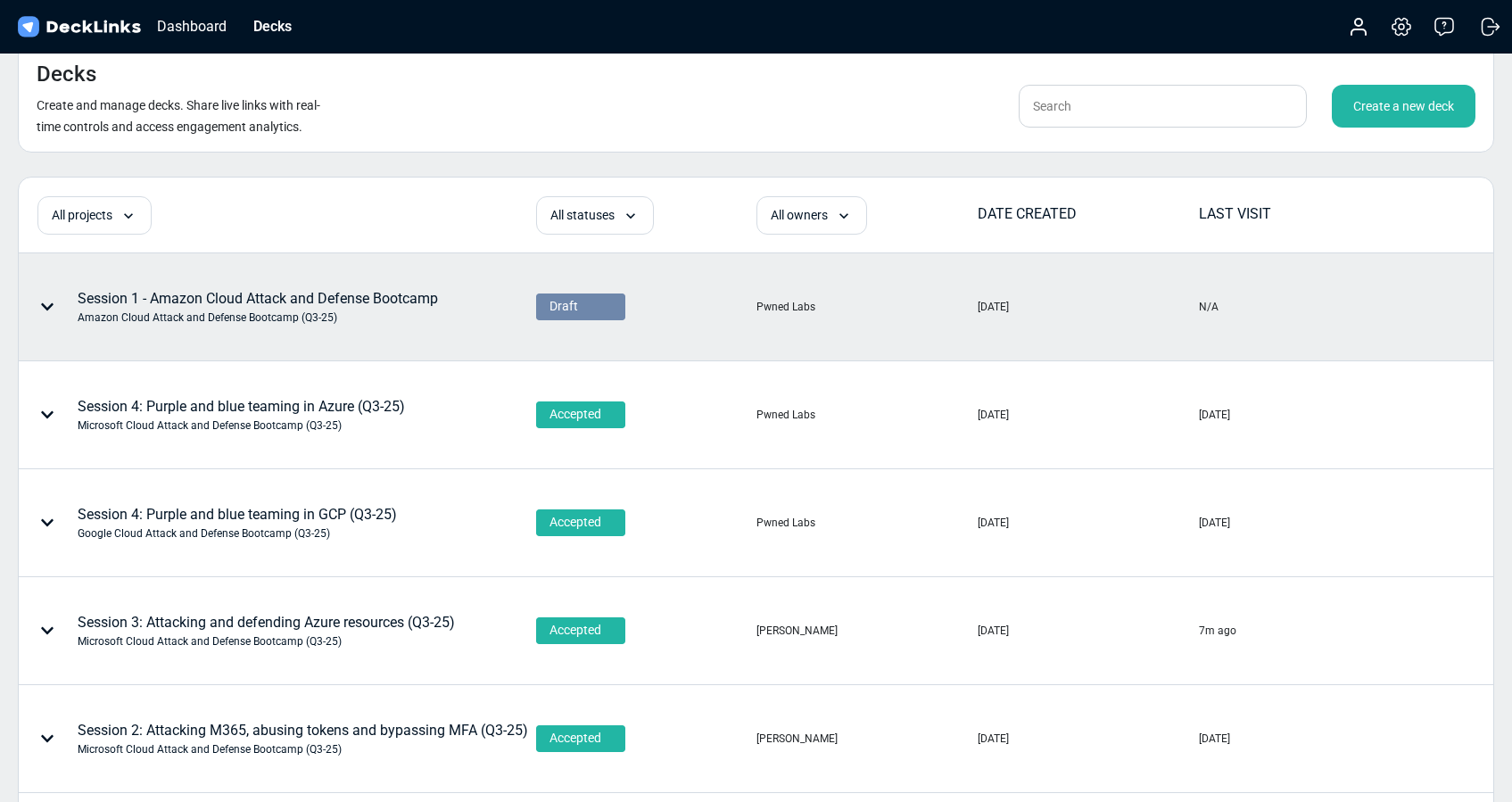
click at [568, 309] on span "Draft" at bounding box center [564, 307] width 29 height 19
click at [577, 332] on span "Accepted" at bounding box center [572, 329] width 45 height 16
